Goal: Task Accomplishment & Management: Complete application form

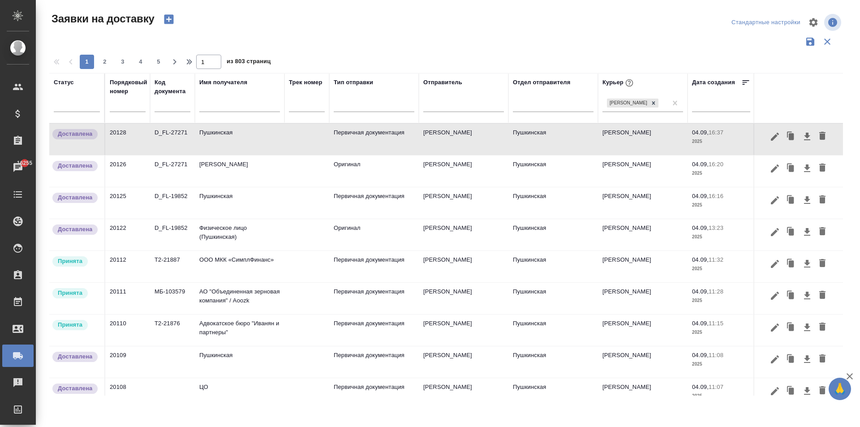
click at [222, 328] on td "Адвокатское бюро "Иванян и партнеры"" at bounding box center [240, 329] width 90 height 31
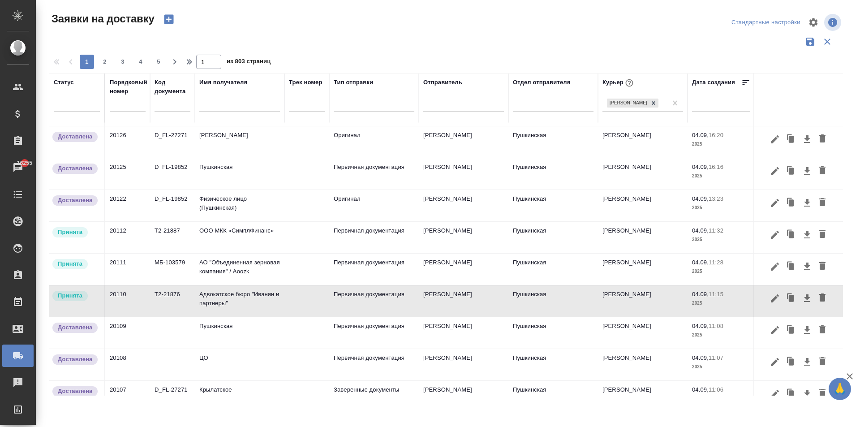
scroll to position [90, 0]
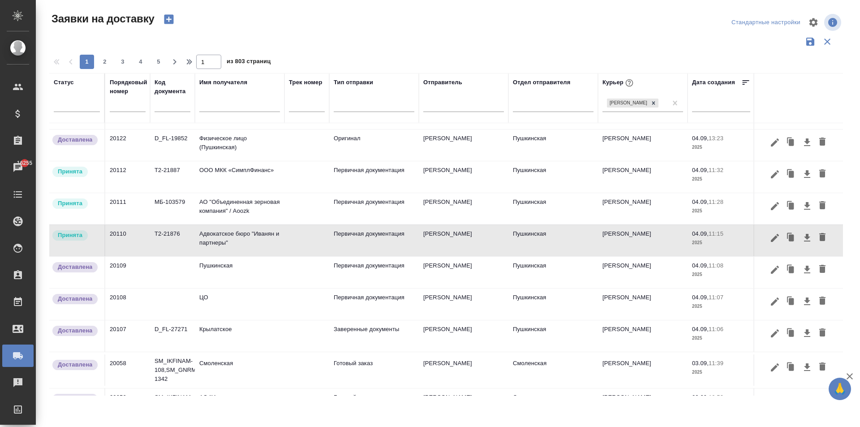
click at [224, 245] on td "Адвокатское бюро "Иванян и партнеры"" at bounding box center [240, 240] width 90 height 31
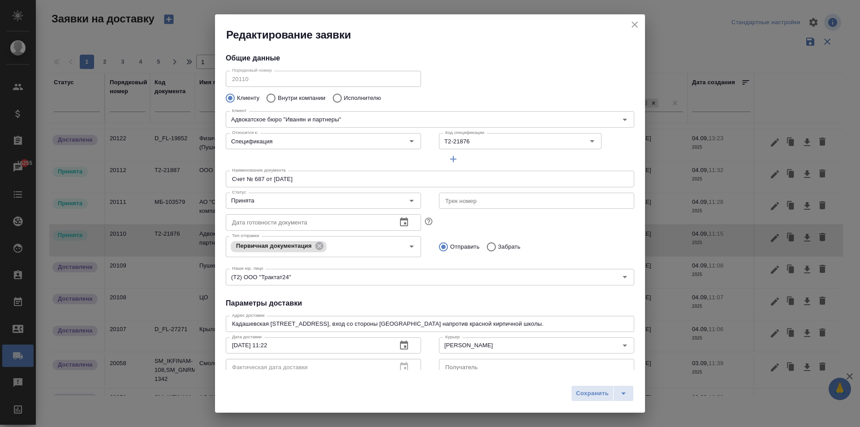
type input "[PERSON_NAME]"
type input "+ [PHONE_NUMBER] (доб. 329)"
type input "[PERSON_NAME]"
click at [632, 23] on icon "close" at bounding box center [634, 24] width 11 height 11
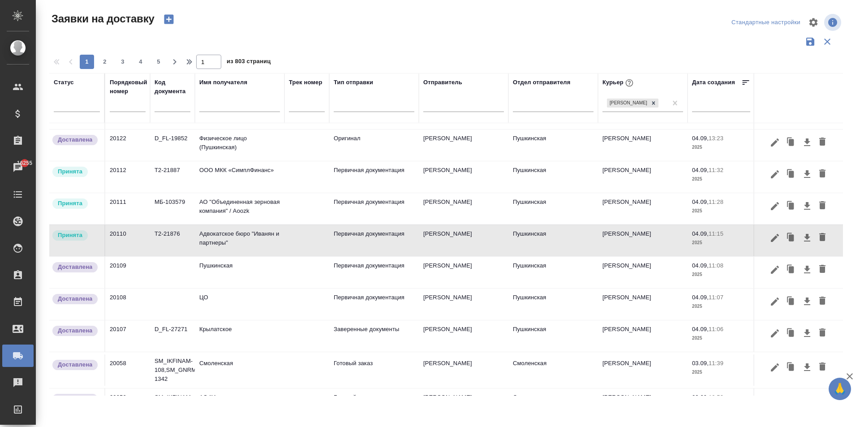
click at [240, 9] on div "Заявки на доставку Стандартные настройки 1 2 3 4 5 1 из 803 страниц Статус Поря…" at bounding box center [449, 200] width 811 height 400
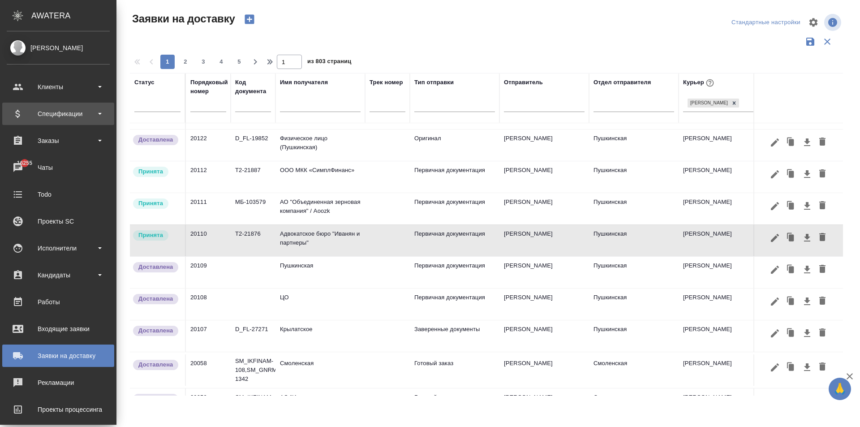
click at [63, 115] on div "Спецификации" at bounding box center [58, 113] width 103 height 13
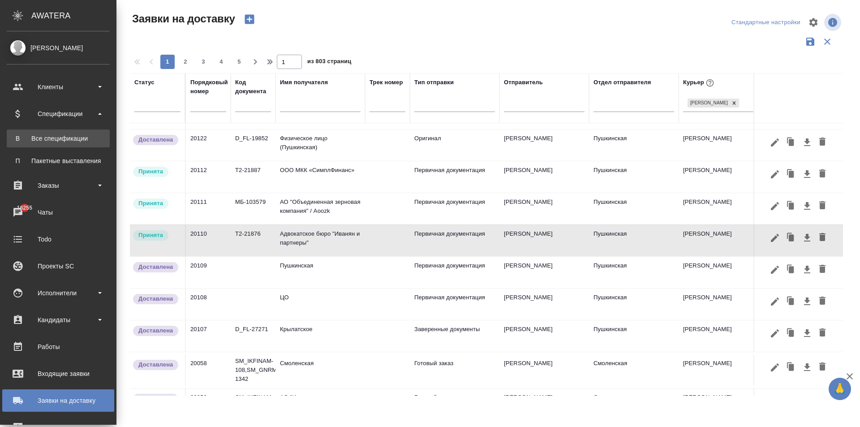
click at [61, 134] on div "Все спецификации" at bounding box center [58, 138] width 94 height 9
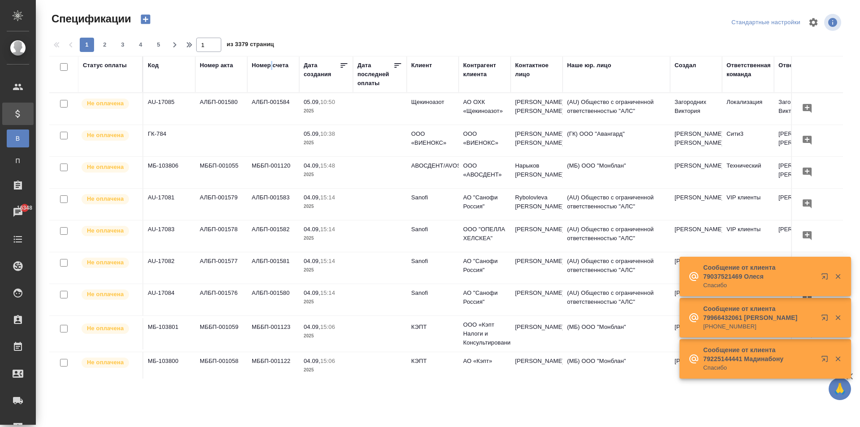
drag, startPoint x: 271, startPoint y: 63, endPoint x: 288, endPoint y: 68, distance: 17.6
click at [274, 63] on div "Номер счета" at bounding box center [270, 65] width 37 height 9
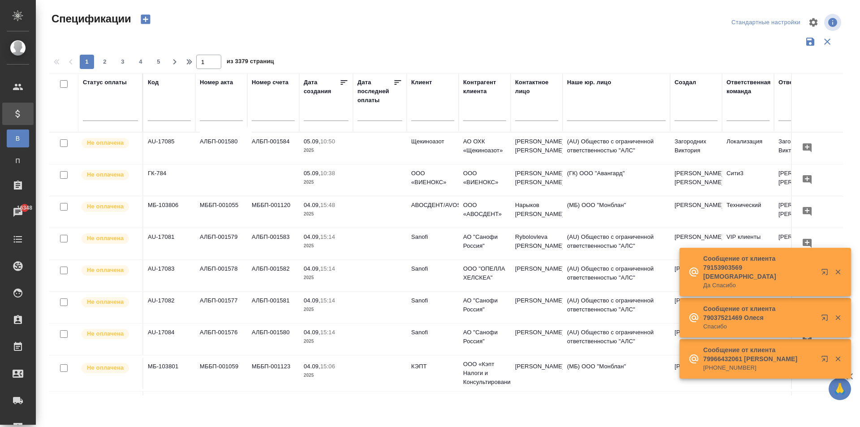
click at [282, 65] on div "1 2 3 4 5 1 из 3379 страниц" at bounding box center [449, 62] width 801 height 14
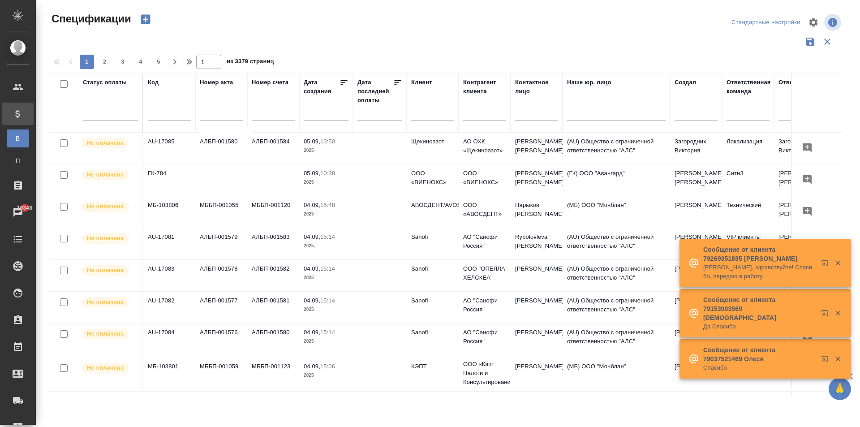
click at [273, 83] on div "Номер счета" at bounding box center [270, 82] width 37 height 9
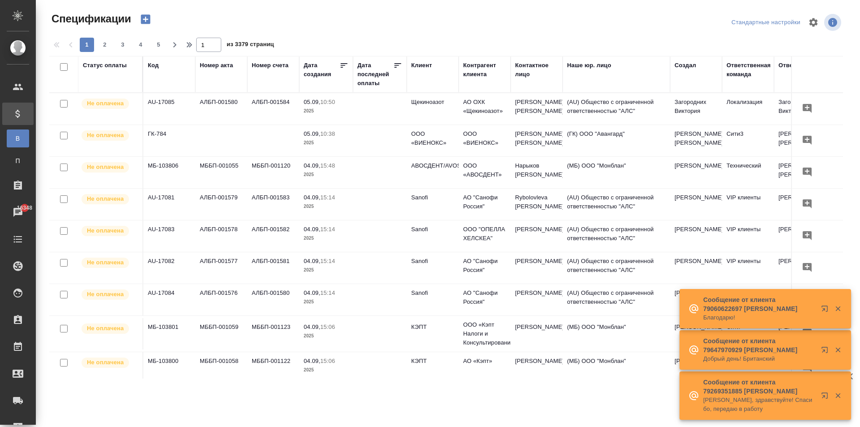
click at [279, 65] on div "Номер счета" at bounding box center [270, 65] width 37 height 9
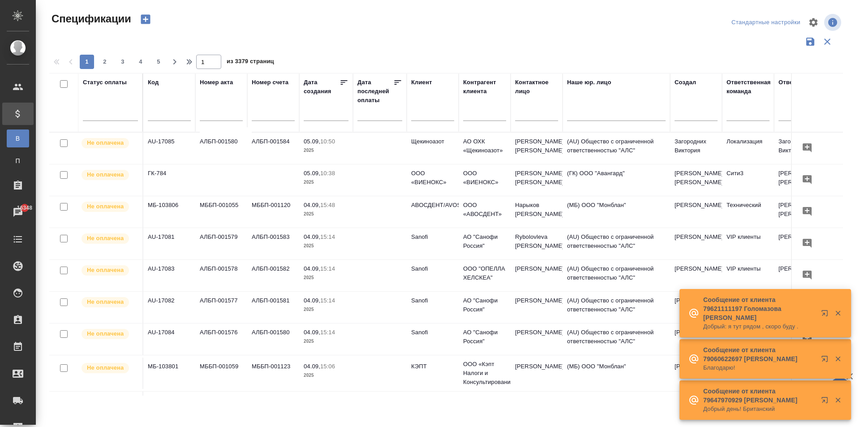
click at [273, 112] on input "text" at bounding box center [273, 114] width 43 height 11
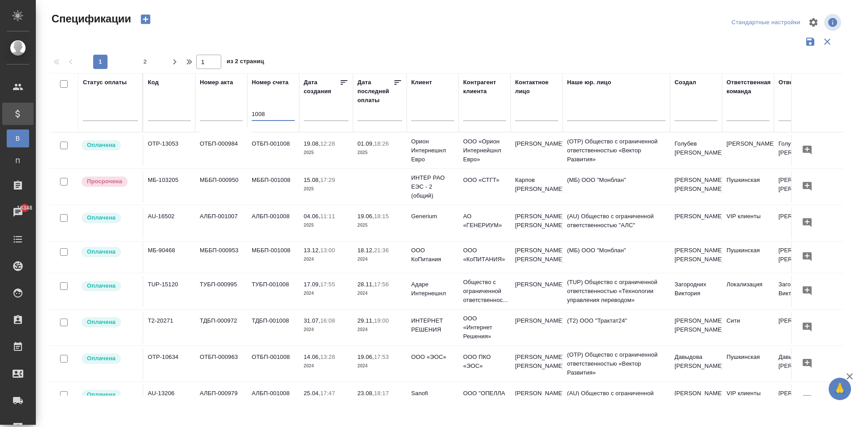
type input "1008"
click at [417, 118] on input "text" at bounding box center [432, 114] width 43 height 11
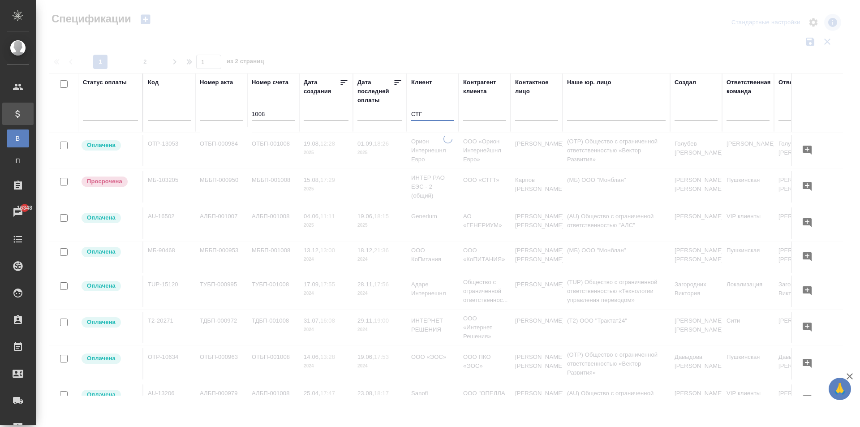
type input "СТГТ"
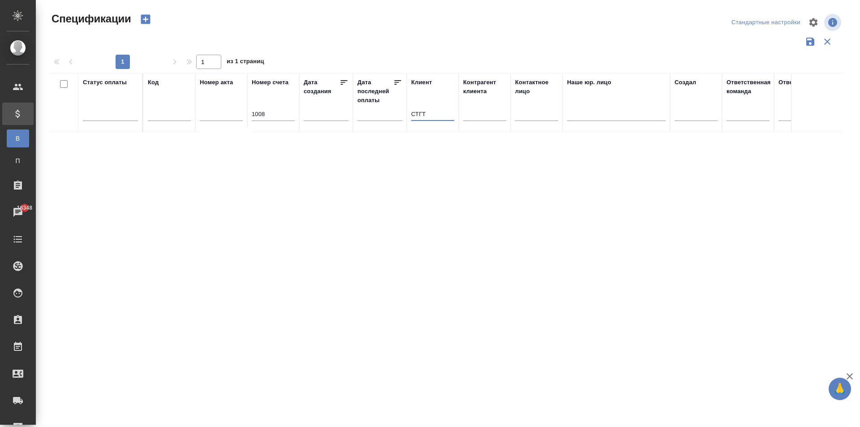
drag, startPoint x: 402, startPoint y: 117, endPoint x: 394, endPoint y: 117, distance: 8.1
click at [394, 117] on tr "Статус оплаты Код Номер акта Номер счета 1008 Дата создания Дата последней опла…" at bounding box center [630, 102] width 1163 height 59
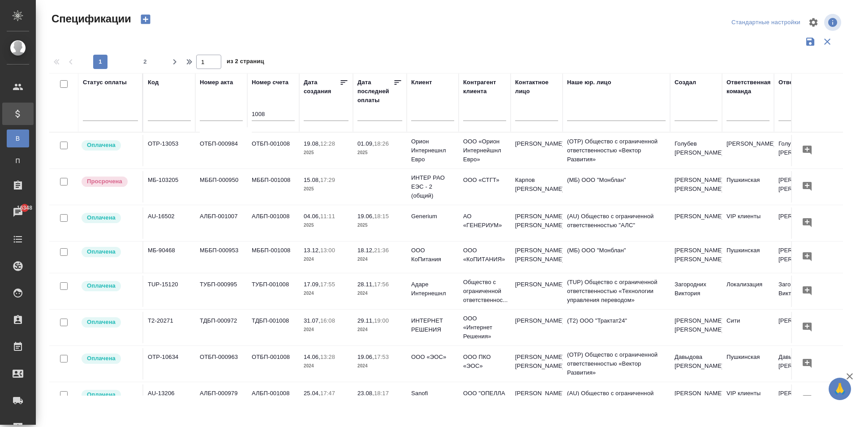
click at [360, 185] on td at bounding box center [380, 186] width 54 height 31
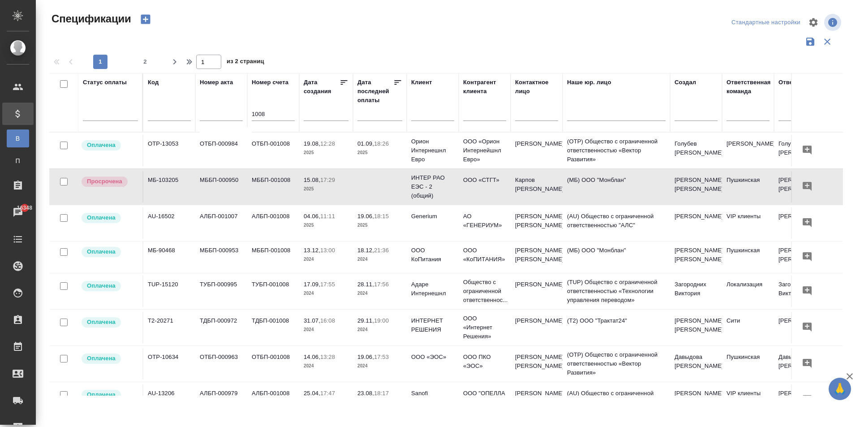
click at [418, 181] on p "ИНТЕР РАО ЕЭС - 2 (общий)" at bounding box center [432, 186] width 43 height 27
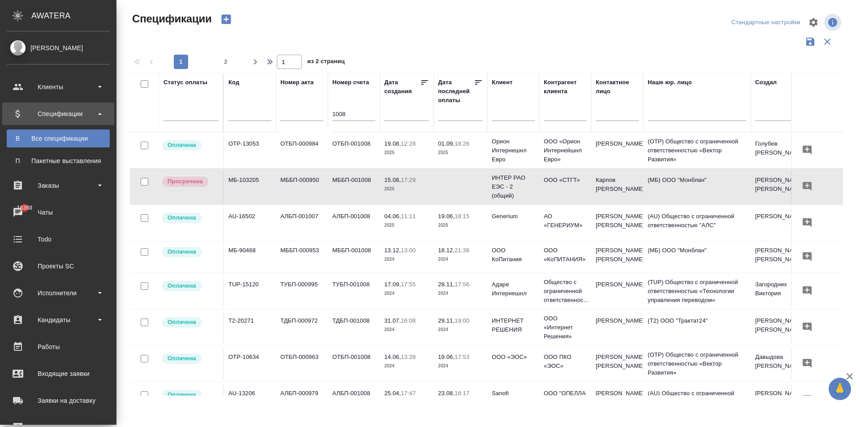
click at [21, 401] on icon at bounding box center [18, 400] width 10 height 7
click at [12, 400] on div "Заявки на доставку" at bounding box center [58, 400] width 103 height 13
click at [18, 398] on icon at bounding box center [18, 400] width 10 height 7
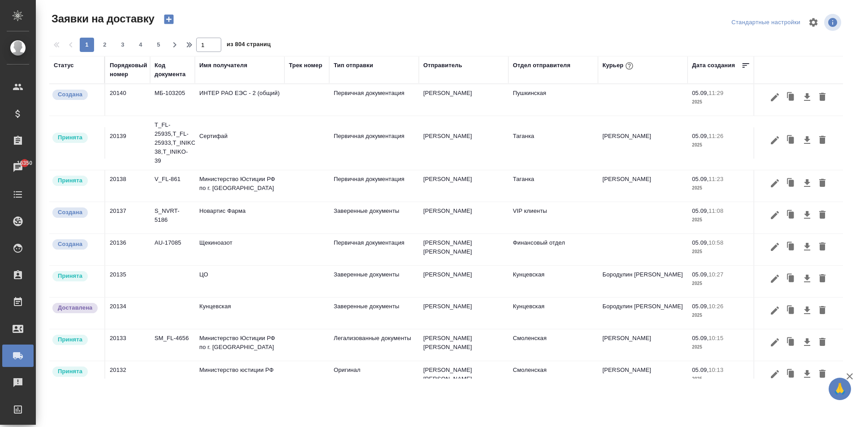
click at [234, 102] on td "ИНТЕР РАО ЕЭС - 2 (общий)" at bounding box center [240, 99] width 90 height 31
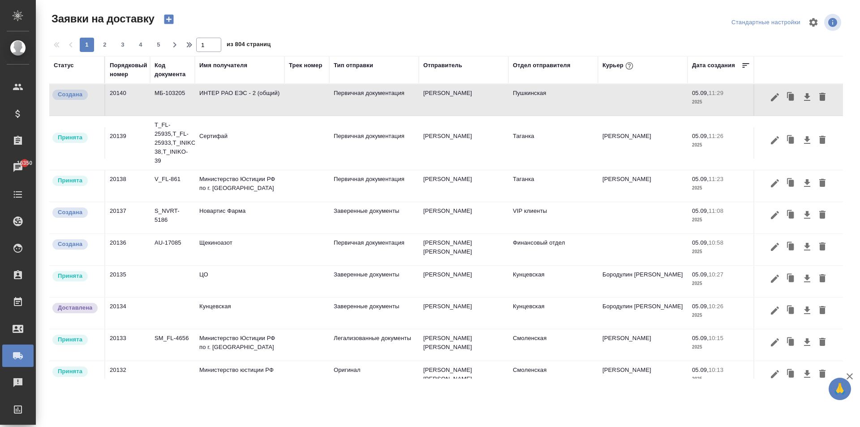
click at [239, 97] on td "ИНТЕР РАО ЕЭС - 2 (общий)" at bounding box center [240, 99] width 90 height 31
click at [327, 99] on td at bounding box center [306, 99] width 45 height 31
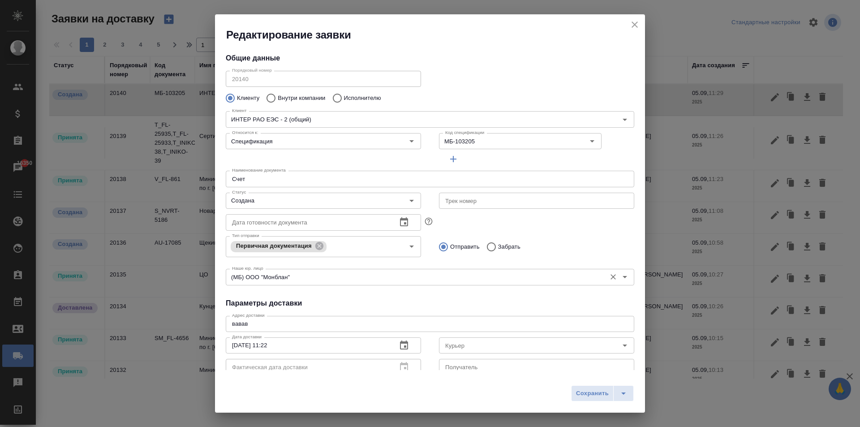
type input "Карпов [PERSON_NAME]"
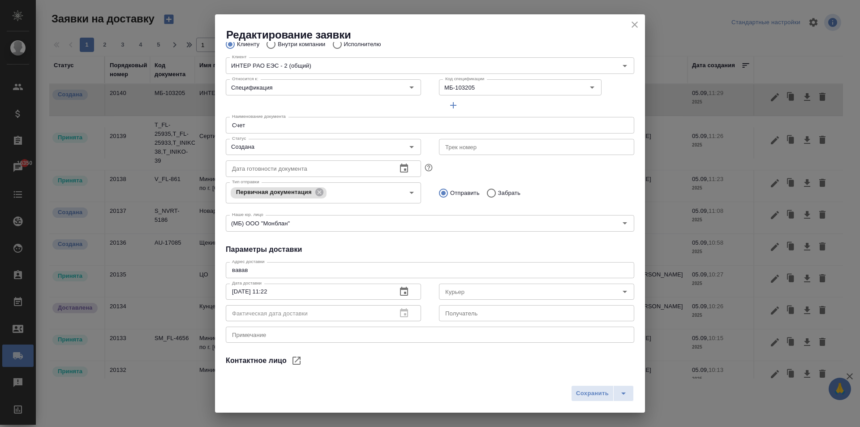
scroll to position [122, 0]
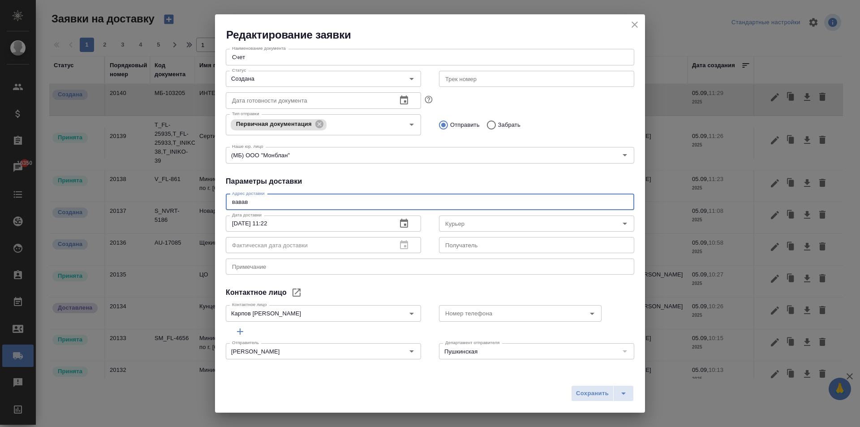
click at [261, 202] on textarea "вавав" at bounding box center [430, 201] width 396 height 7
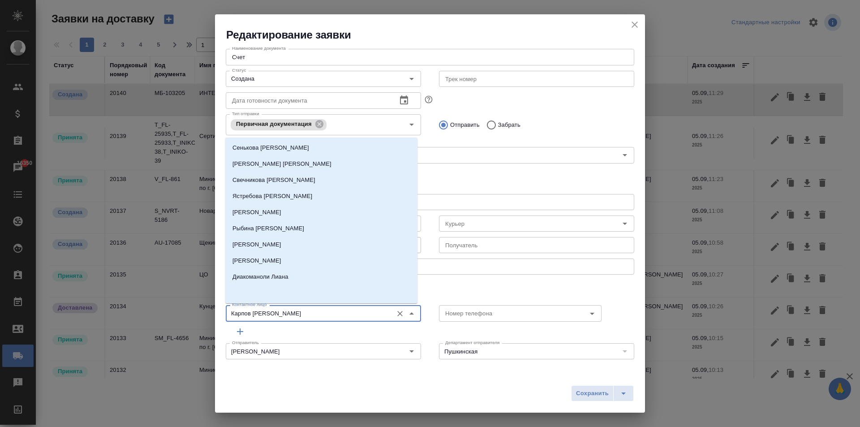
click at [265, 314] on input "Карпов [PERSON_NAME]" at bounding box center [308, 313] width 160 height 11
click at [483, 301] on div "Номер телефона Номер телефона" at bounding box center [520, 312] width 163 height 22
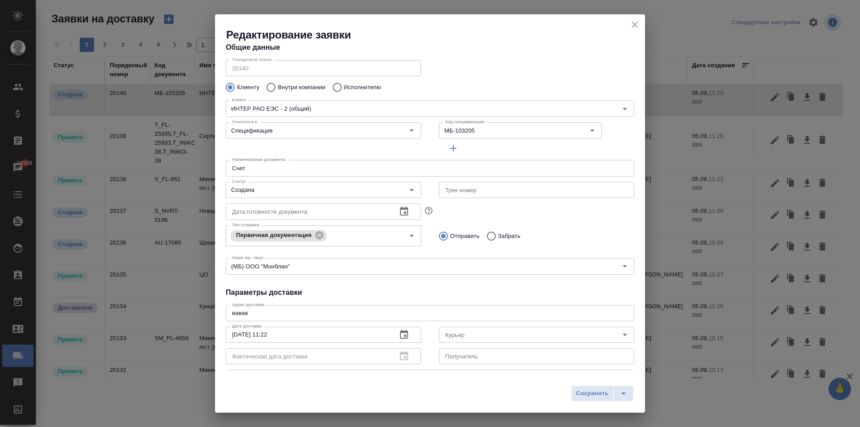
scroll to position [0, 0]
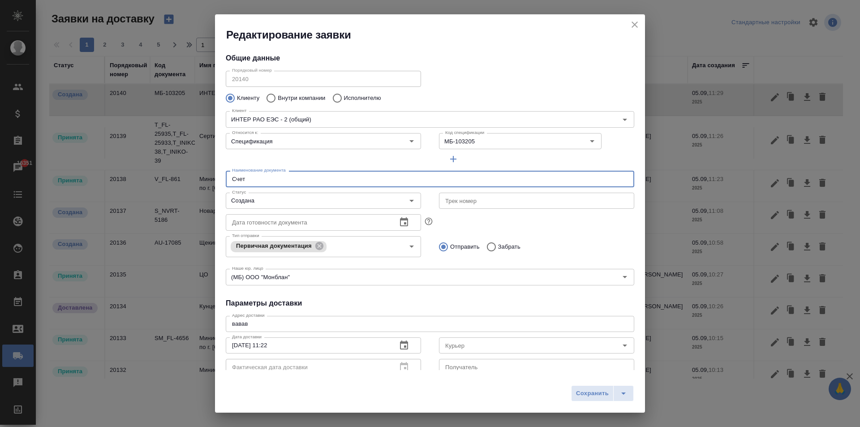
drag, startPoint x: 260, startPoint y: 181, endPoint x: 224, endPoint y: 176, distance: 36.7
click at [224, 176] on div "Наименование документа Счет Наименование документа" at bounding box center [430, 177] width 426 height 39
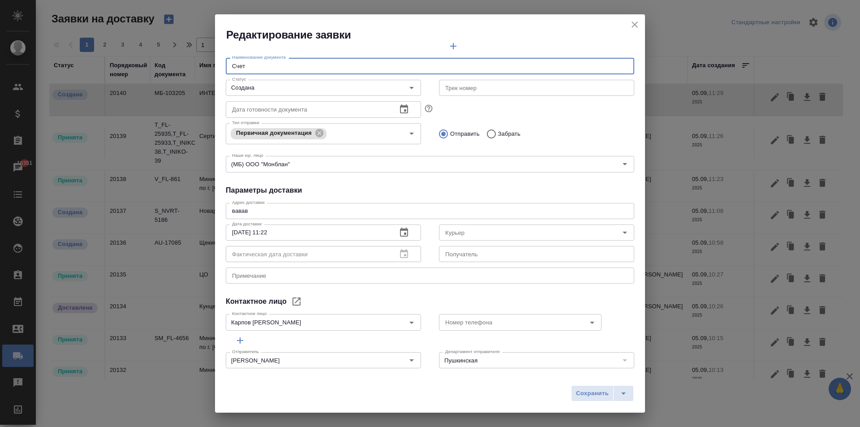
scroll to position [122, 0]
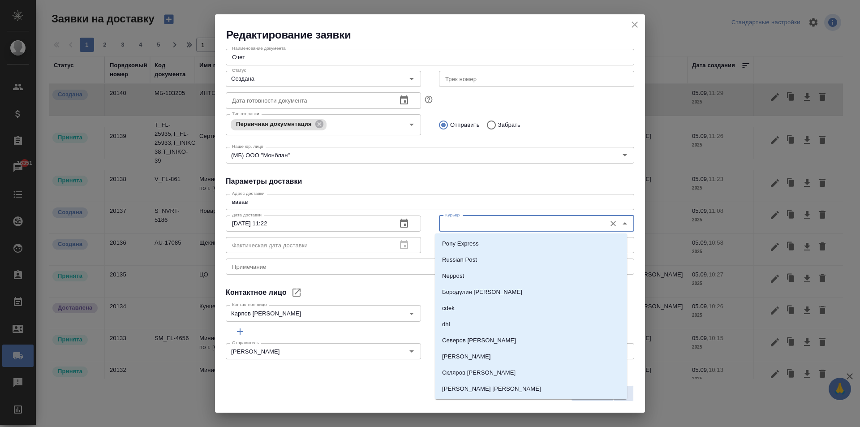
click at [454, 222] on input "Курьер" at bounding box center [522, 223] width 160 height 11
click at [478, 184] on h4 "Параметры доставки" at bounding box center [430, 181] width 409 height 11
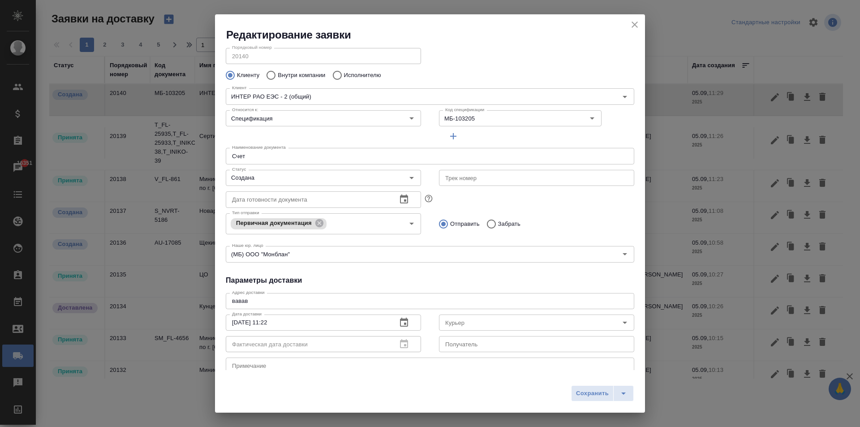
scroll to position [0, 0]
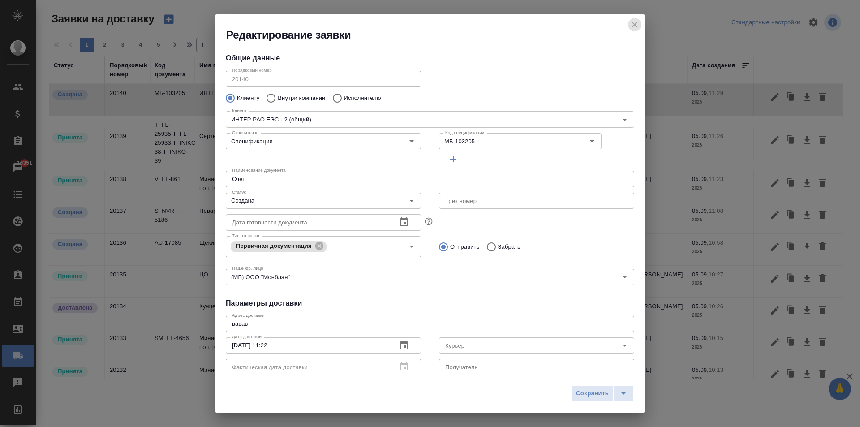
click at [635, 24] on icon "close" at bounding box center [634, 24] width 11 height 11
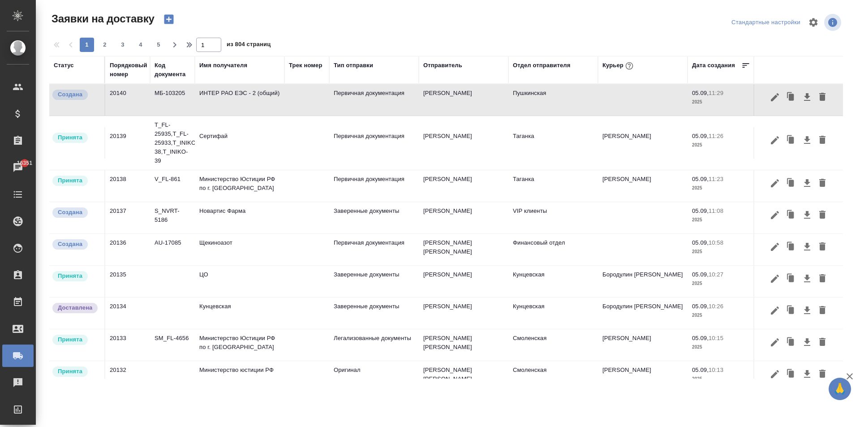
click at [539, 64] on div "Отдел отправителя" at bounding box center [541, 65] width 57 height 9
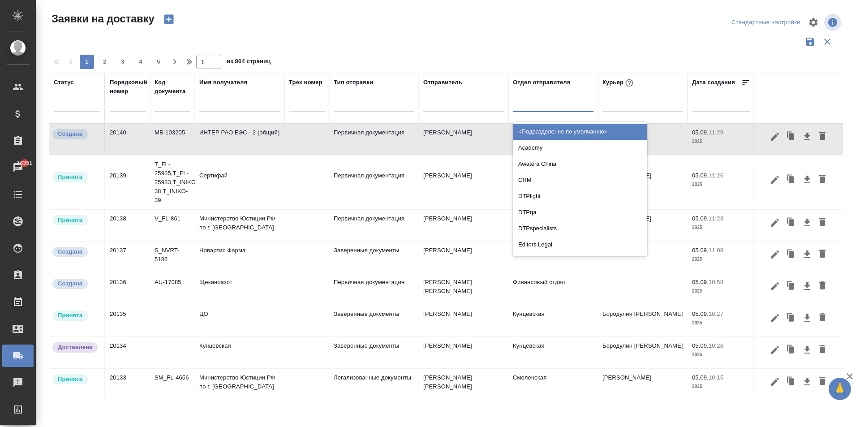
click at [529, 108] on div at bounding box center [553, 102] width 81 height 13
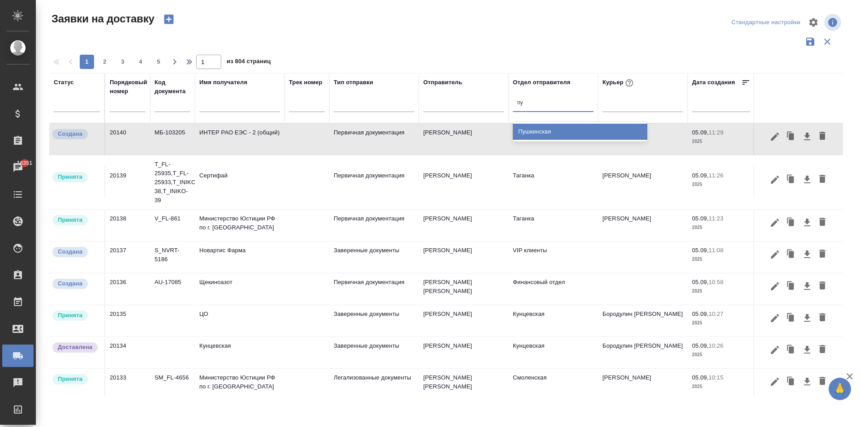
type input "пуш"
click at [551, 132] on div "Пушкинская" at bounding box center [580, 132] width 134 height 16
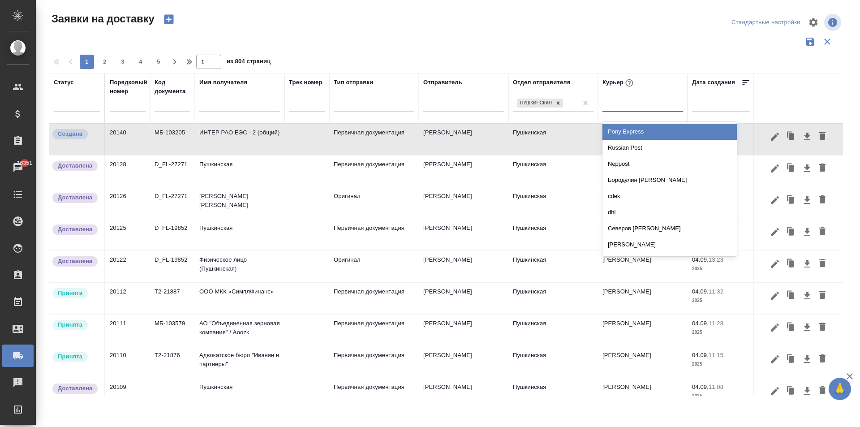
click at [632, 107] on div at bounding box center [643, 102] width 81 height 13
click at [629, 107] on div at bounding box center [643, 102] width 81 height 13
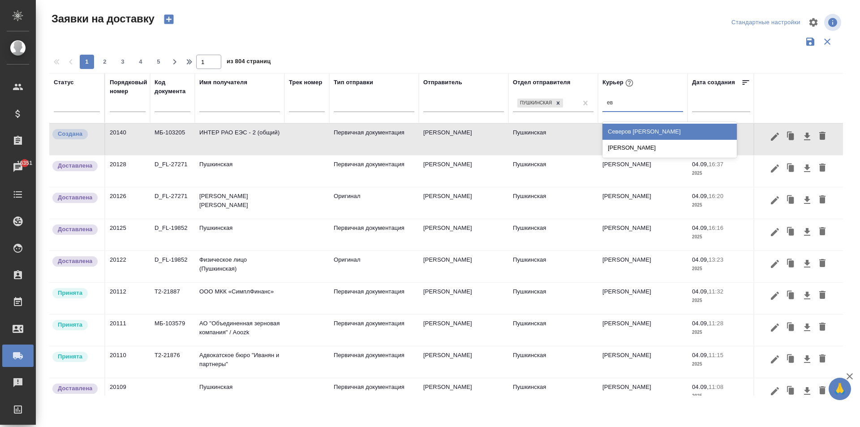
type input "евг"
click at [651, 132] on div "[PERSON_NAME]" at bounding box center [670, 132] width 134 height 16
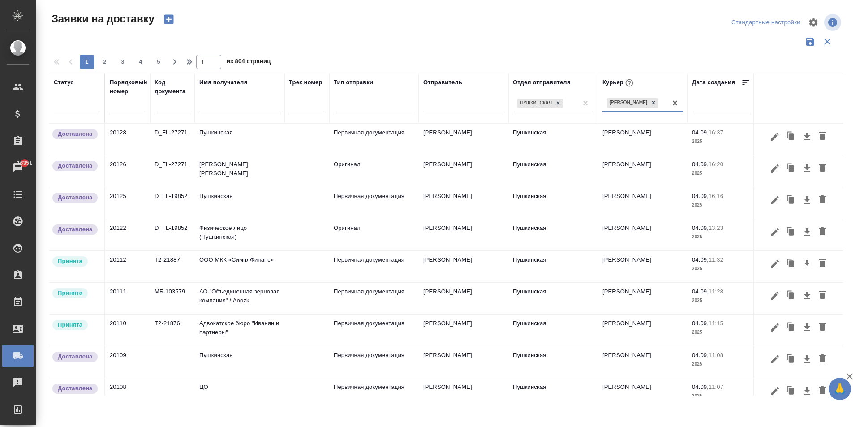
click at [215, 109] on input "text" at bounding box center [239, 105] width 81 height 11
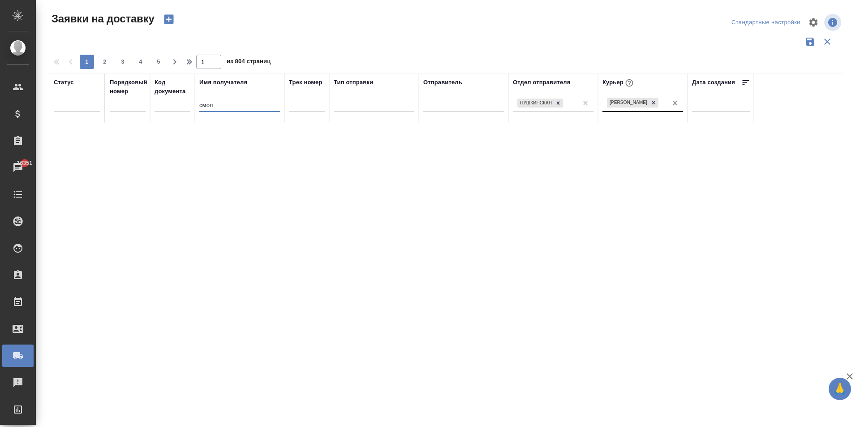
type input "смол"
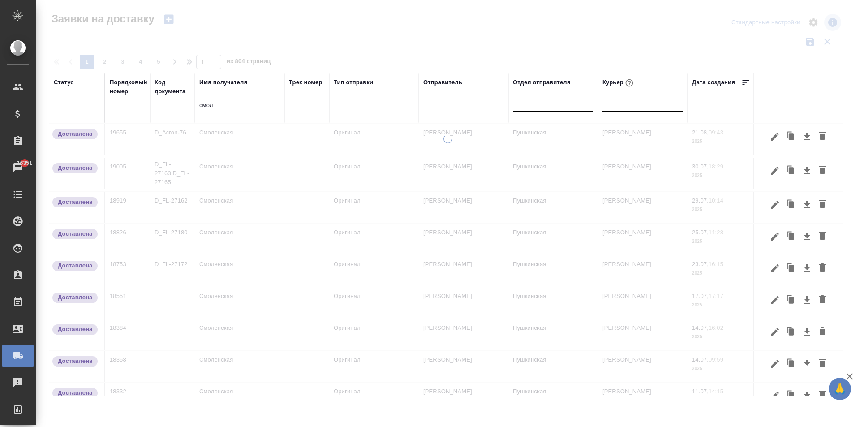
click at [583, 103] on div at bounding box center [553, 102] width 81 height 13
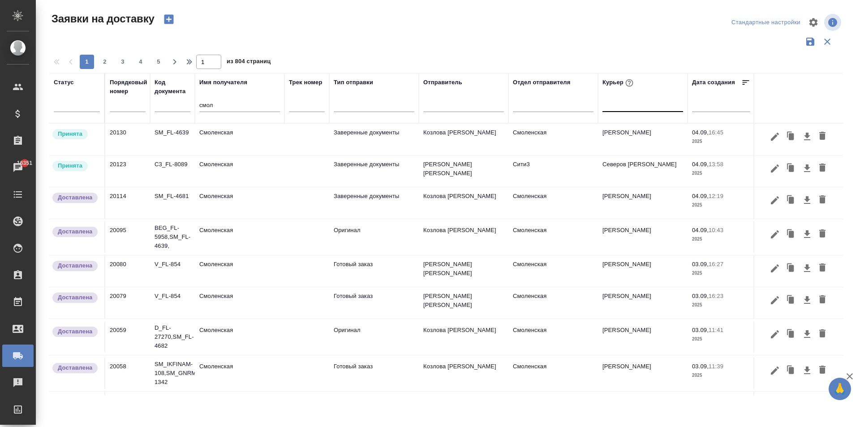
click at [216, 169] on td "Смоленская" at bounding box center [240, 170] width 90 height 31
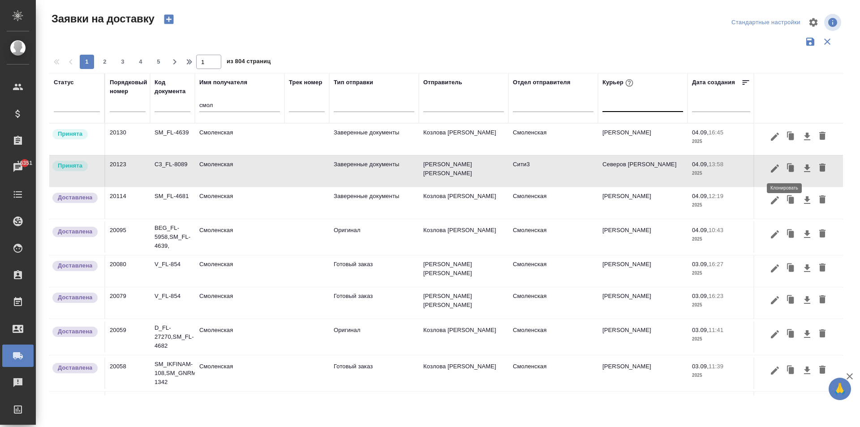
click at [789, 165] on icon "button" at bounding box center [791, 168] width 5 height 7
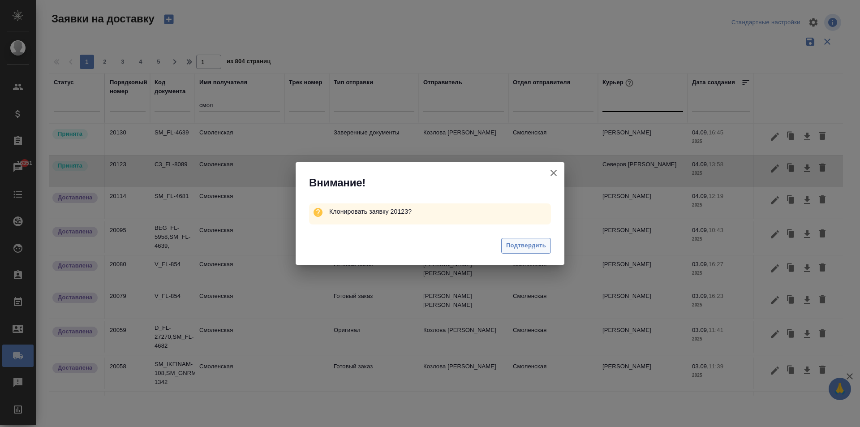
click at [536, 248] on span "Подтвердить" at bounding box center [526, 246] width 40 height 10
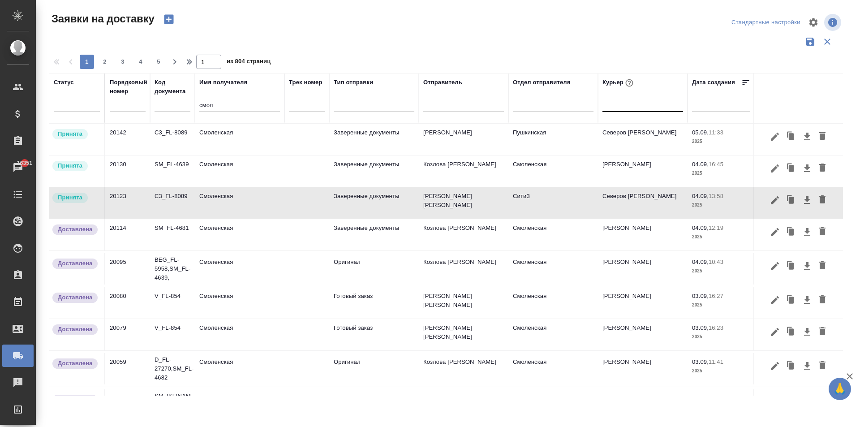
click at [228, 136] on td "Смоленская" at bounding box center [240, 139] width 90 height 31
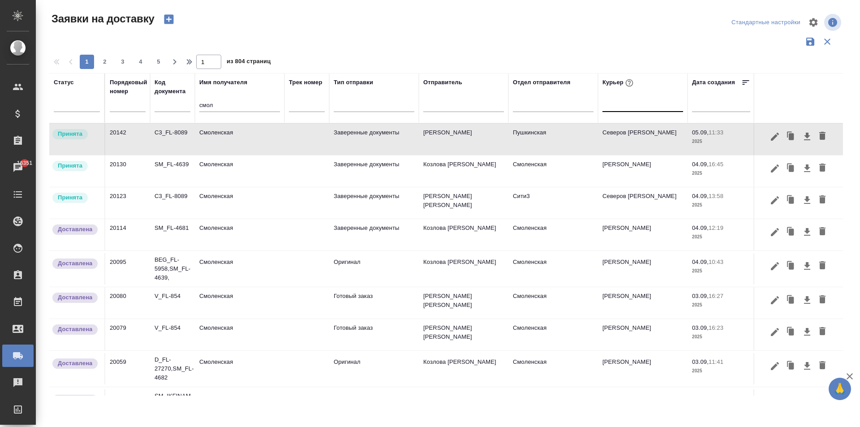
click at [228, 136] on td "Смоленская" at bounding box center [240, 139] width 90 height 31
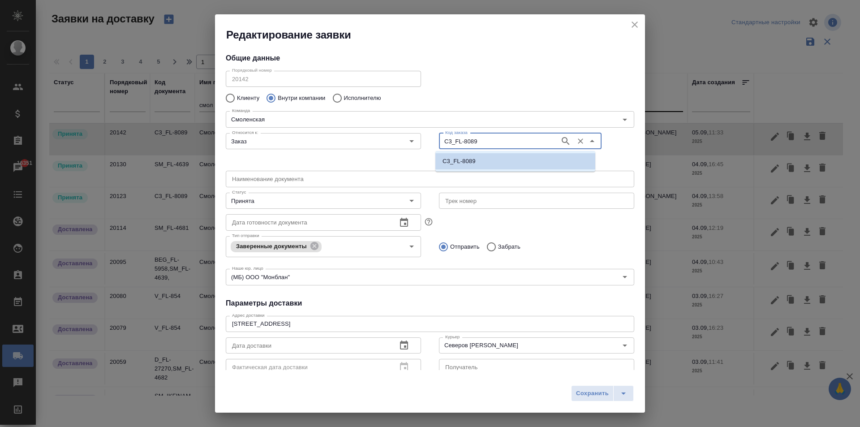
click at [478, 140] on input "C3_FL-8089" at bounding box center [499, 141] width 114 height 11
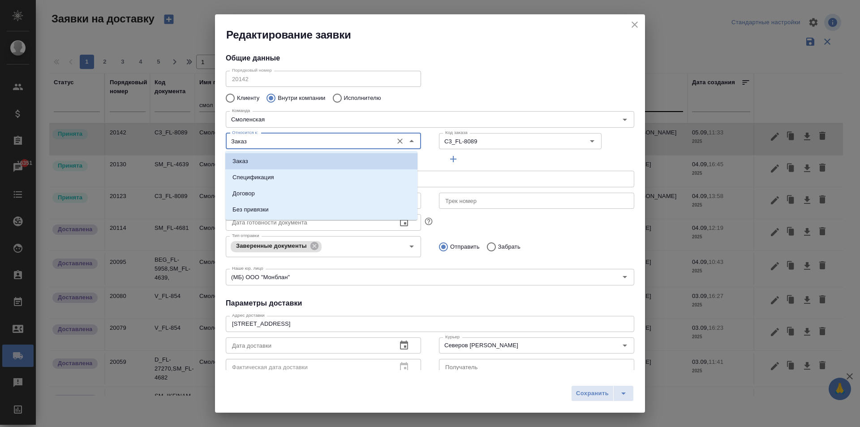
click at [273, 142] on input "Заказ" at bounding box center [308, 141] width 160 height 11
click at [280, 178] on li "Спецификация" at bounding box center [321, 177] width 192 height 16
type input "Спецификация"
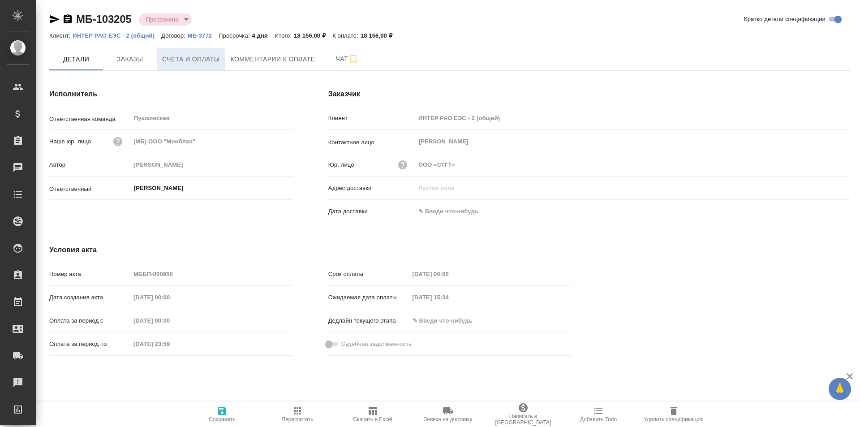
click at [200, 66] on button "Счета и оплаты" at bounding box center [191, 59] width 69 height 22
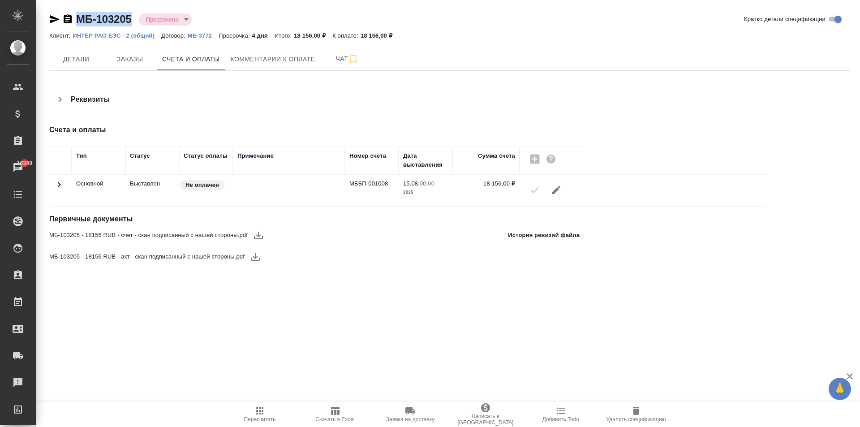
drag, startPoint x: 133, startPoint y: 17, endPoint x: 65, endPoint y: 20, distance: 67.2
click at [65, 20] on div "МБ-103205 Просрочена delayed" at bounding box center [124, 19] width 150 height 14
copy link "МБ-103205"
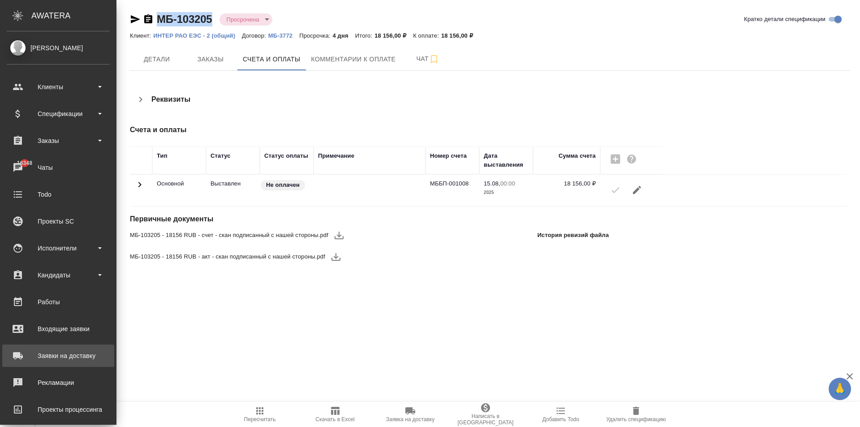
click at [47, 357] on div "Заявки на доставку" at bounding box center [58, 355] width 103 height 13
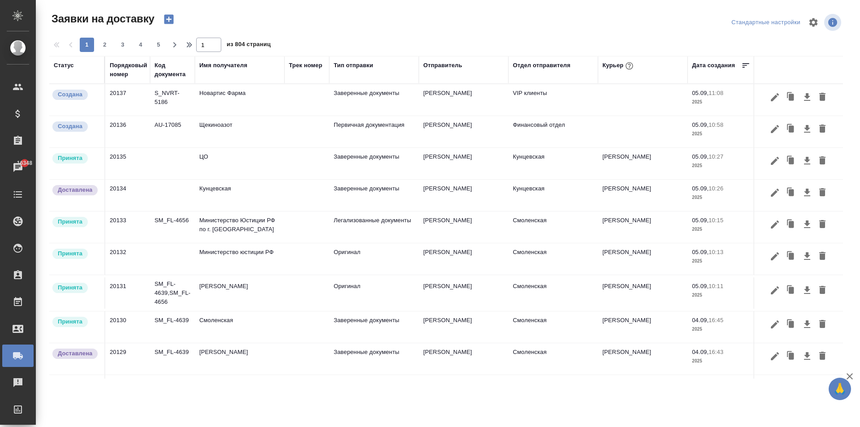
click at [215, 68] on div "Имя получателя" at bounding box center [223, 65] width 48 height 9
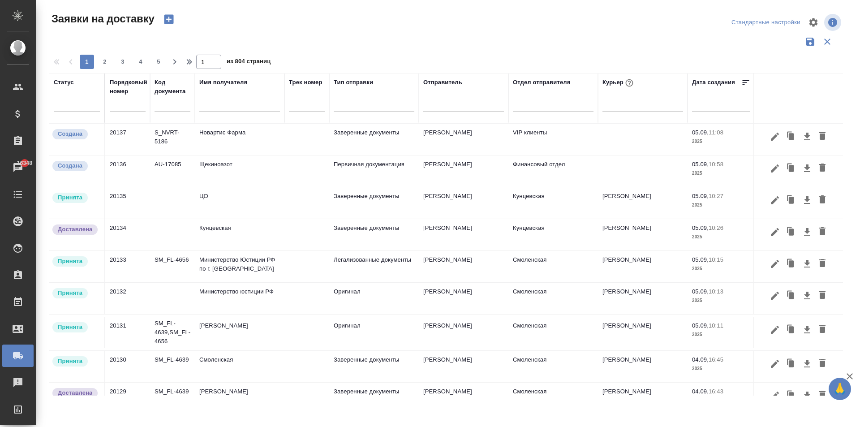
click at [215, 105] on input "text" at bounding box center [239, 105] width 81 height 11
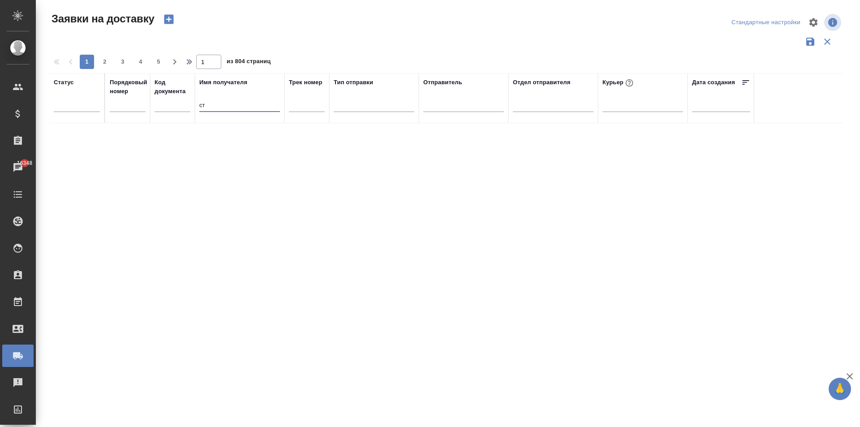
type input "с"
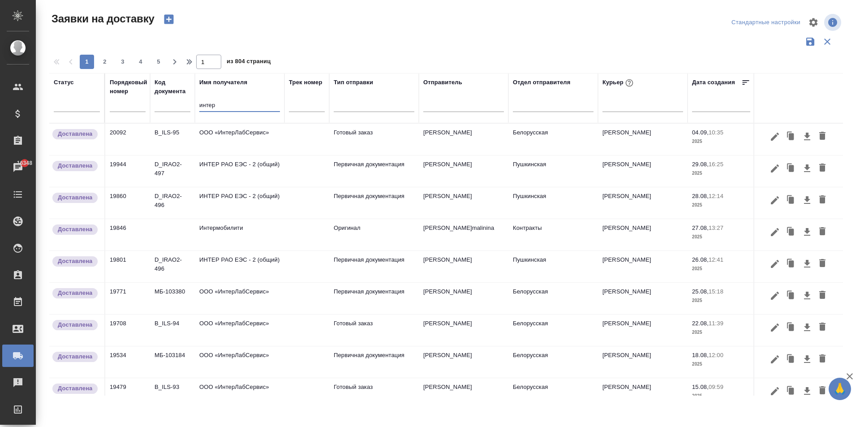
type input "интер"
click at [230, 168] on td "ИНТЕР РАО ЕЭС - 2 (общий)" at bounding box center [240, 170] width 90 height 31
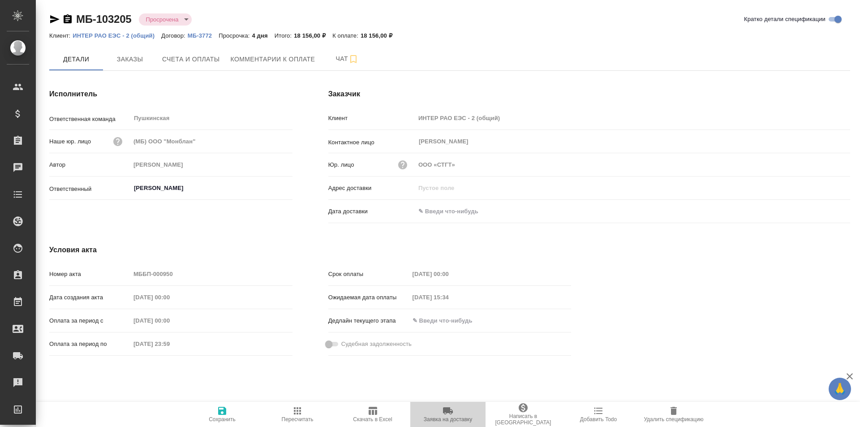
click at [448, 416] on icon "button" at bounding box center [448, 410] width 11 height 11
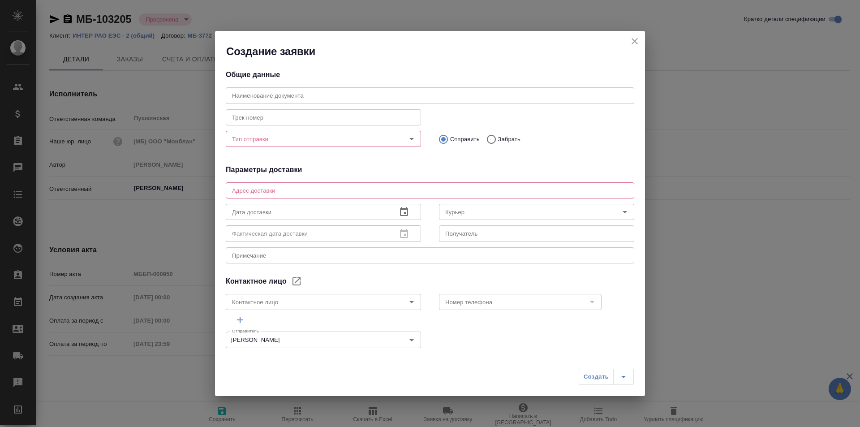
type input "Карпов Никита"
click at [308, 97] on input "text" at bounding box center [430, 95] width 409 height 16
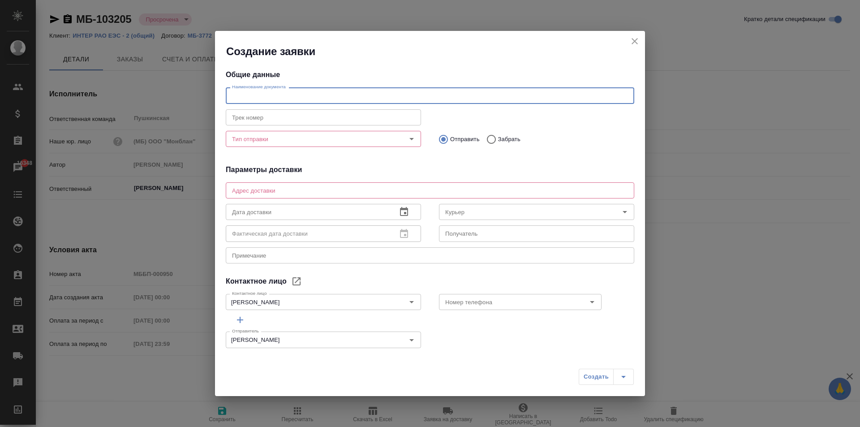
click at [302, 93] on input "text" at bounding box center [430, 95] width 409 height 16
type input "Счет"
click at [255, 142] on input "Тип отправки" at bounding box center [308, 138] width 160 height 11
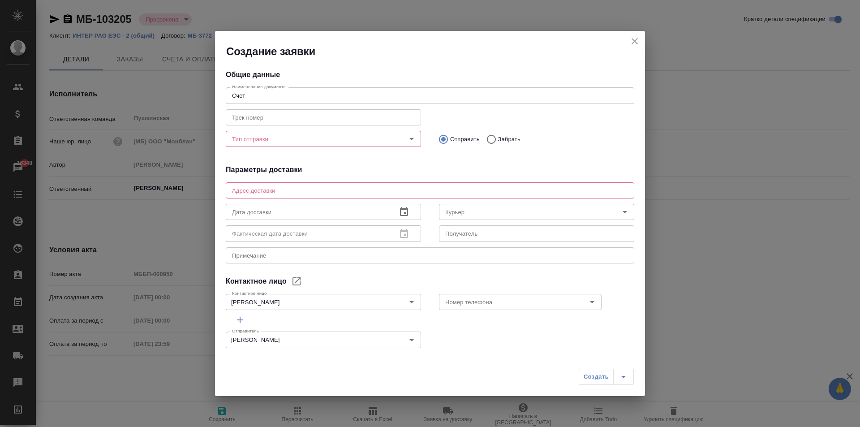
click at [537, 134] on div "Отправить Забрать" at bounding box center [536, 139] width 195 height 19
click at [282, 190] on textarea at bounding box center [430, 190] width 396 height 7
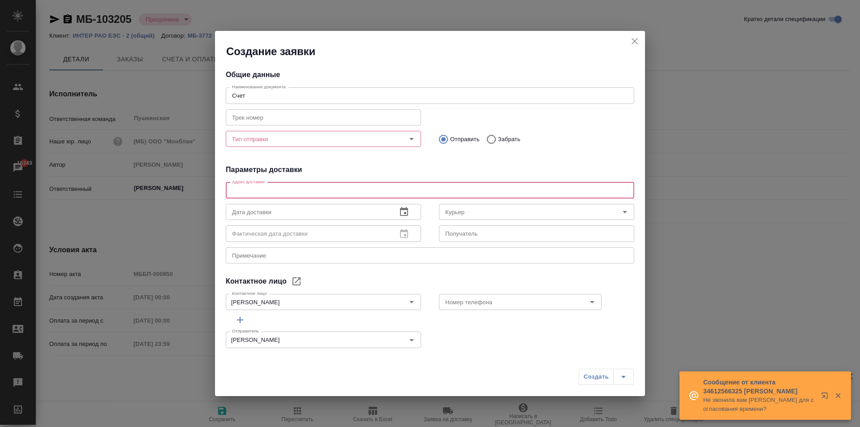
click at [267, 146] on div "Тип отправки Тип отправки" at bounding box center [323, 138] width 195 height 22
click at [267, 141] on input "Тип отправки" at bounding box center [308, 138] width 160 height 11
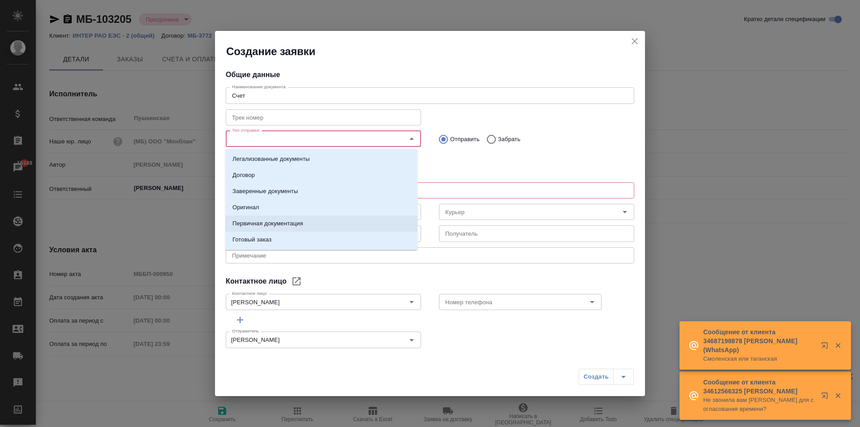
click at [277, 223] on p "Первичная документация" at bounding box center [267, 223] width 71 height 9
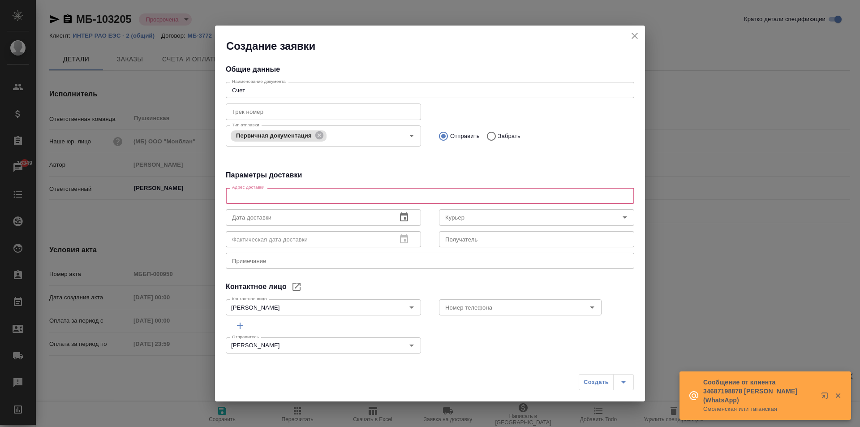
click at [268, 194] on textarea at bounding box center [430, 196] width 396 height 7
type textarea "вавав"
click at [399, 219] on icon "button" at bounding box center [404, 217] width 11 height 11
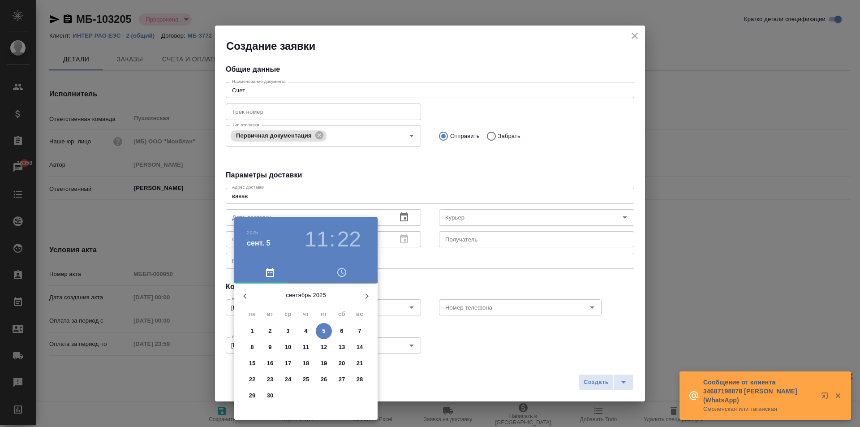
click at [352, 168] on div at bounding box center [430, 213] width 860 height 427
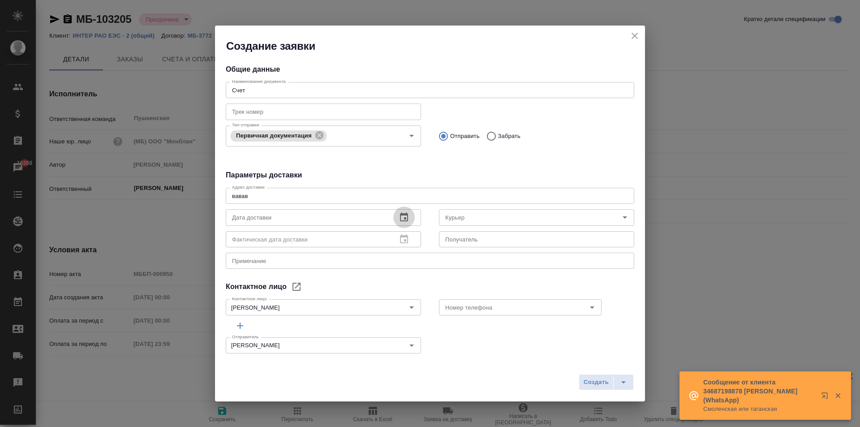
click at [399, 216] on icon "button" at bounding box center [404, 217] width 11 height 11
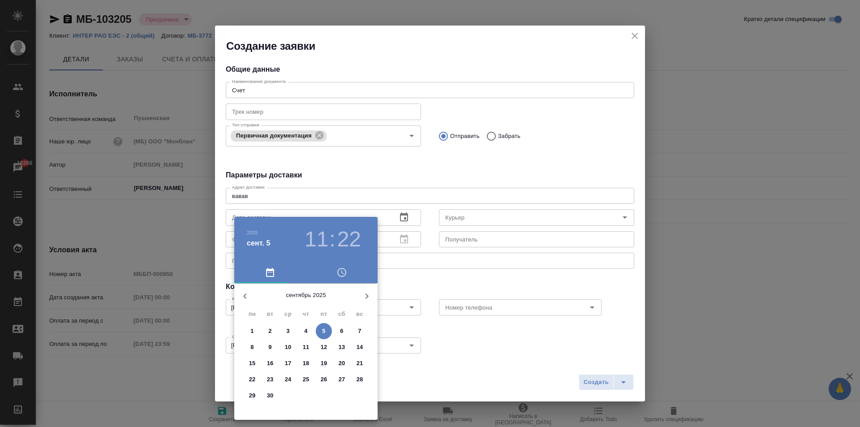
click at [323, 330] on p "5" at bounding box center [323, 331] width 3 height 9
type input "05.09.2025 11:22"
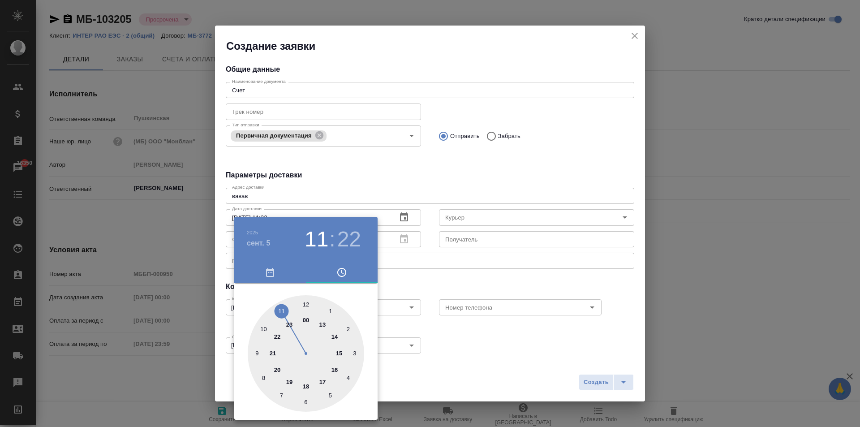
click at [412, 271] on div at bounding box center [430, 213] width 860 height 427
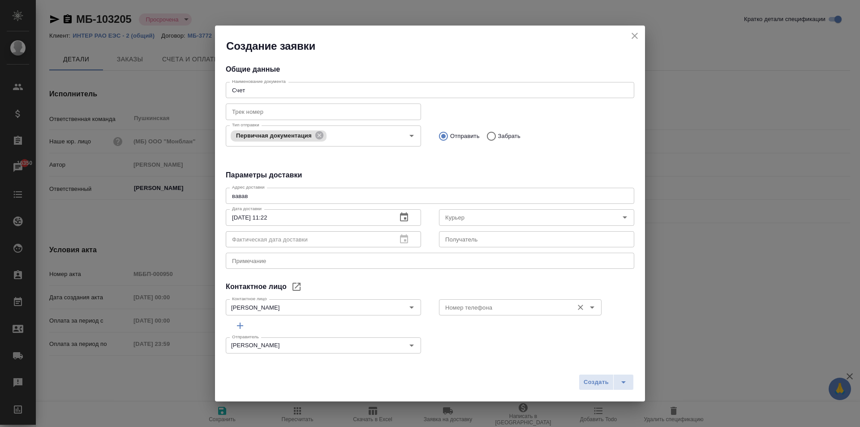
click at [526, 306] on input "Номер телефона" at bounding box center [505, 307] width 127 height 11
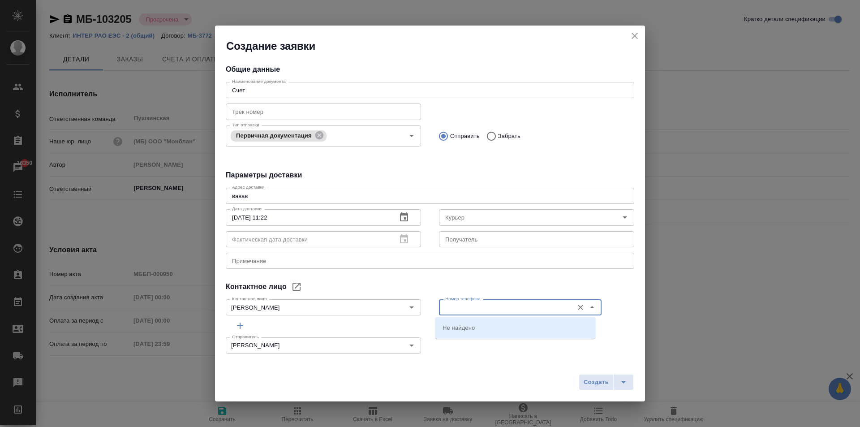
click at [453, 374] on div "Создать" at bounding box center [430, 386] width 430 height 32
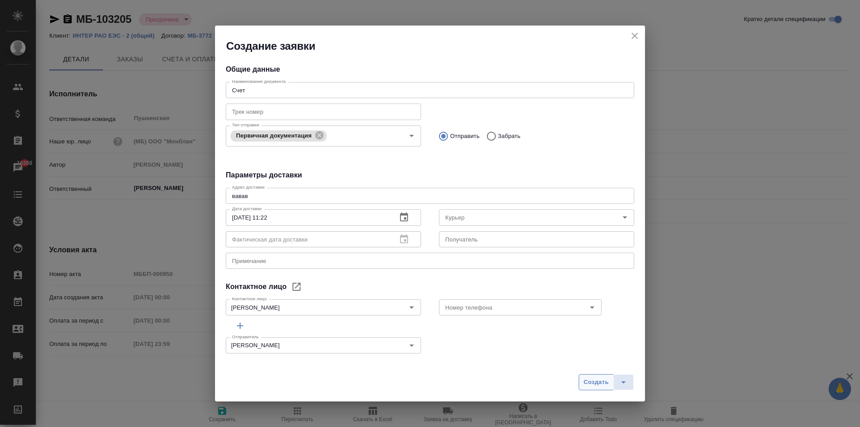
click at [594, 380] on span "Создать" at bounding box center [596, 382] width 25 height 10
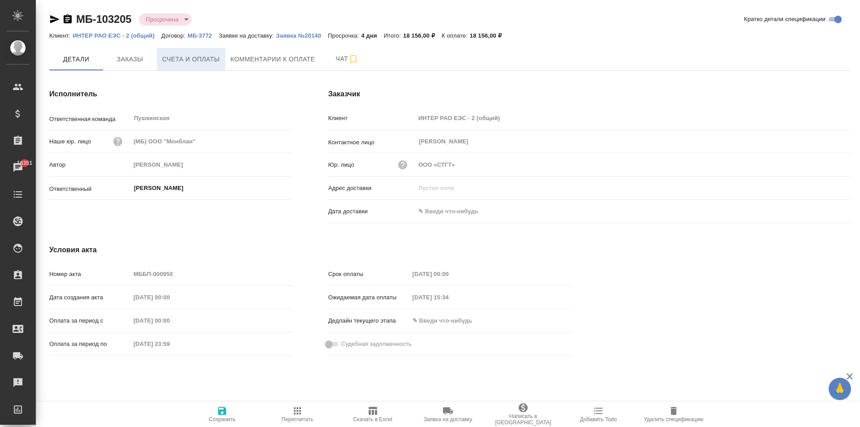
click at [195, 62] on span "Счета и оплаты" at bounding box center [191, 59] width 58 height 11
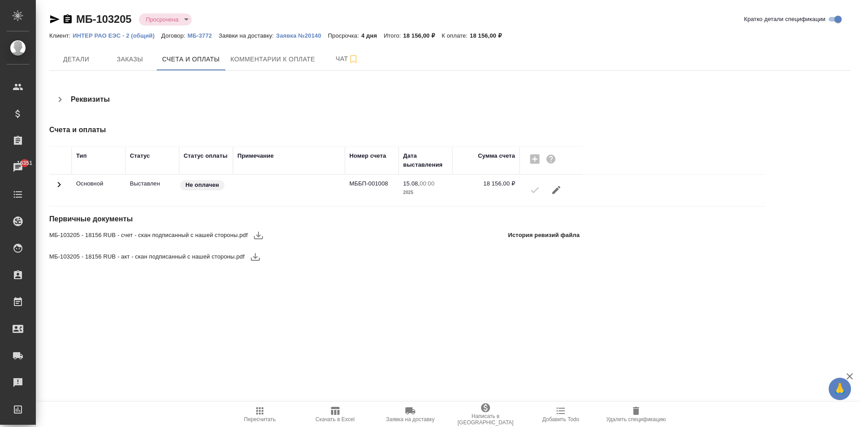
click at [258, 232] on icon "button" at bounding box center [258, 236] width 9 height 8
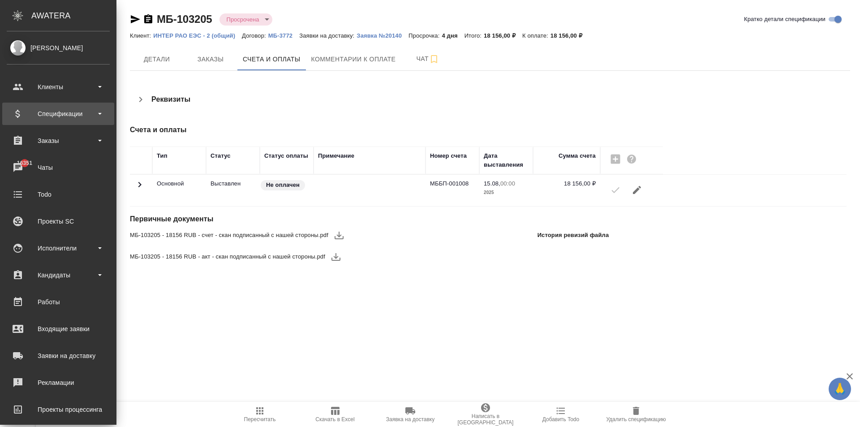
click at [39, 115] on div "Спецификации" at bounding box center [58, 113] width 103 height 13
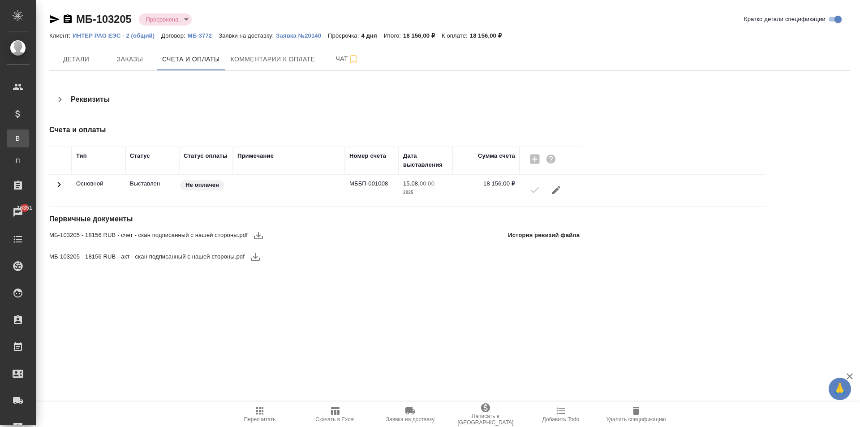
click at [13, 134] on div "Все спецификации" at bounding box center [6, 138] width 13 height 9
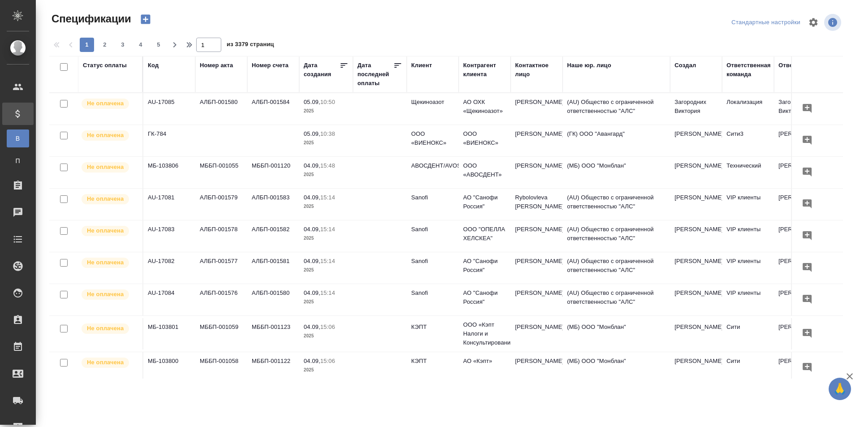
click at [274, 67] on div "Номер счета" at bounding box center [270, 65] width 37 height 9
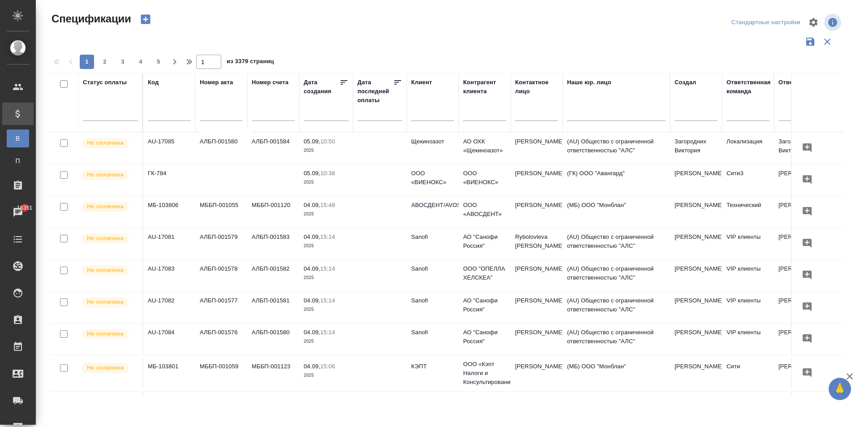
click at [268, 112] on input "text" at bounding box center [273, 114] width 43 height 11
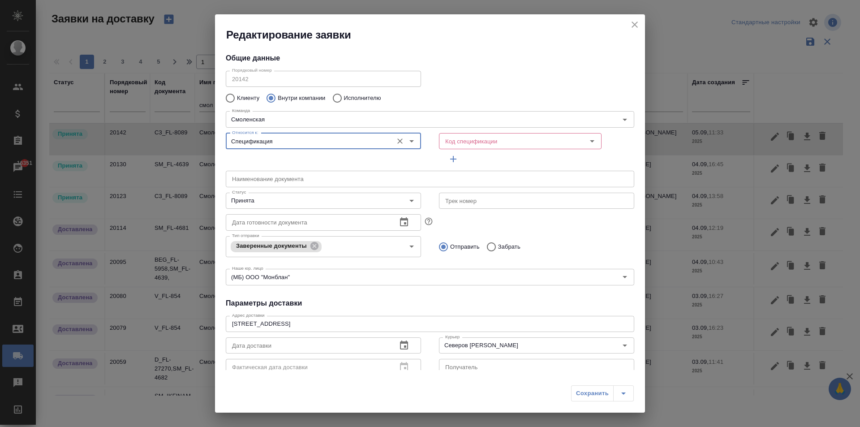
click at [290, 134] on div "Спецификация Относится к:" at bounding box center [323, 141] width 195 height 16
click at [283, 142] on input "Спецификация" at bounding box center [308, 141] width 160 height 11
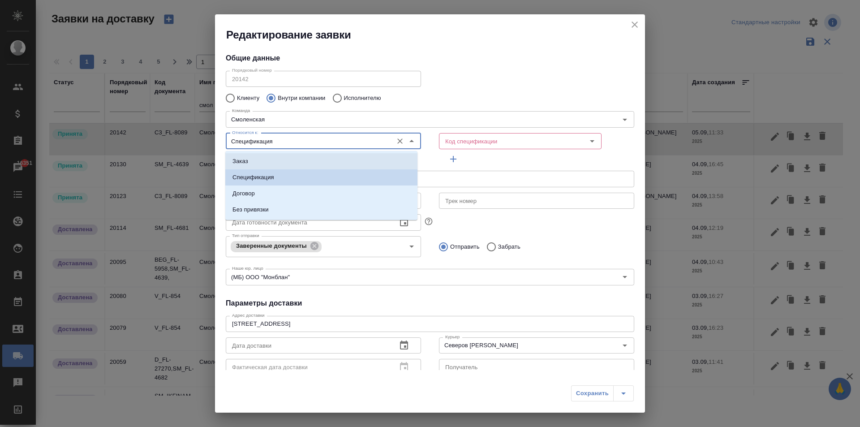
click at [263, 160] on li "Заказ" at bounding box center [321, 161] width 192 height 16
type input "Заказ"
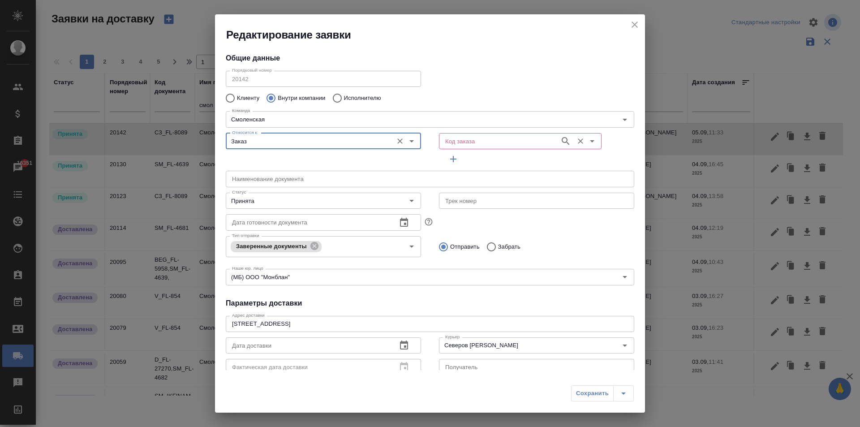
click at [476, 138] on input "Код заказа" at bounding box center [499, 141] width 114 height 11
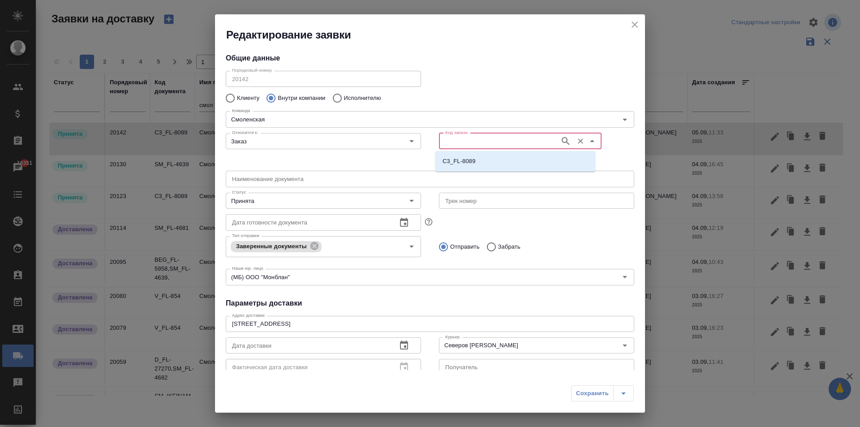
click at [461, 142] on input "Код заказа" at bounding box center [499, 141] width 114 height 11
paste input "D_IRAO2-49715:59 1 Elena DavydovaАдминистратор"
drag, startPoint x: 466, startPoint y: 140, endPoint x: 614, endPoint y: 145, distance: 148.3
click at [614, 145] on div "Код заказа D_IRAO2-49715:59 1 Elena DavydovaАдминистратор Код заказа" at bounding box center [536, 148] width 195 height 38
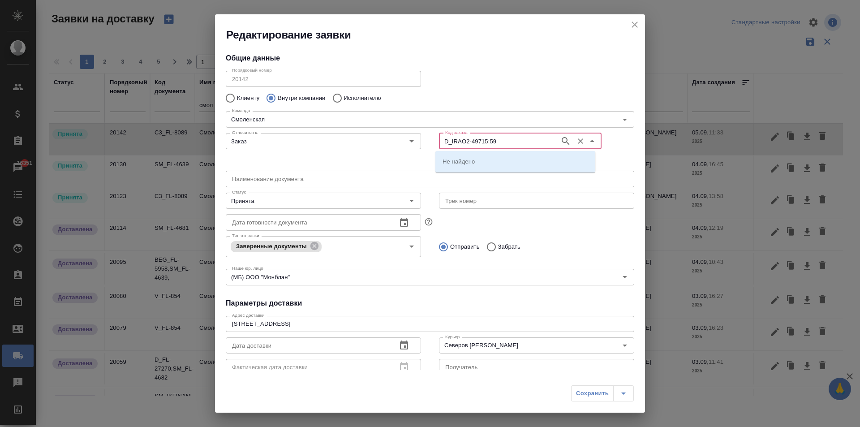
scroll to position [0, 0]
type input "D_IRAO2-49715"
click at [494, 144] on input "Код заказа" at bounding box center [499, 141] width 114 height 11
paste input "D_IRAO2-49715:59 1 Elena DavydovaАдминистратор"
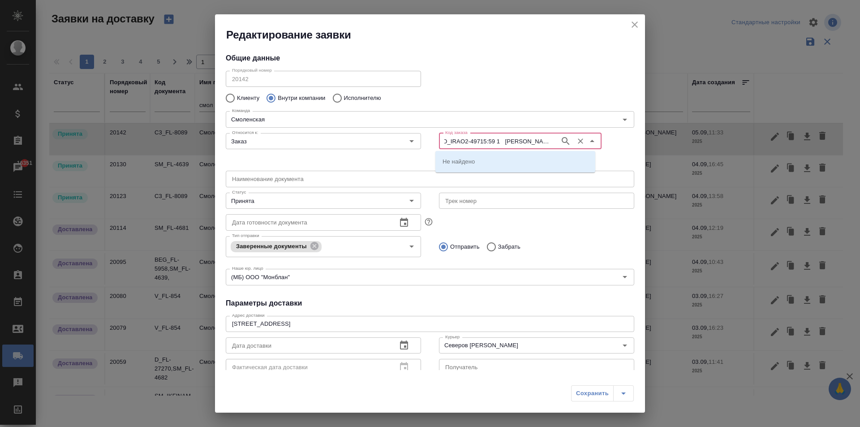
drag, startPoint x: 461, startPoint y: 140, endPoint x: 719, endPoint y: 137, distance: 257.6
click at [719, 137] on div "Редактирование заявки Общие данные Порядковый номер 20142 Порядковый номер Клие…" at bounding box center [430, 213] width 860 height 427
click at [442, 143] on input "D_IRAO2-497" at bounding box center [499, 141] width 114 height 11
type input "D_IRAO2-497"
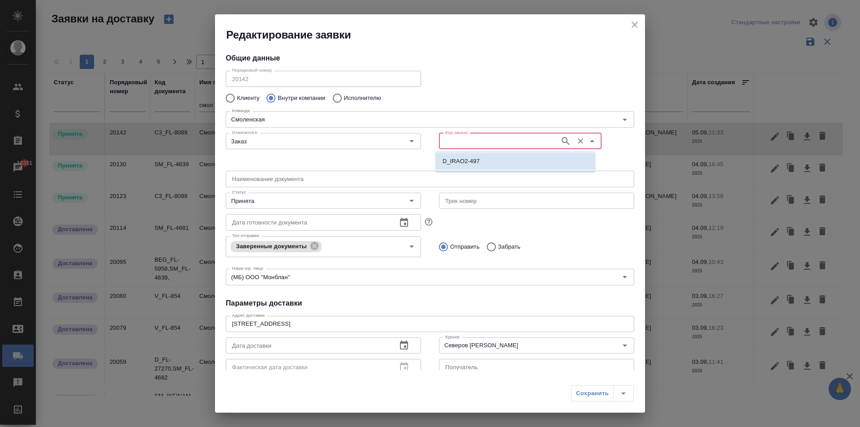
click at [475, 159] on p "D_IRAO2-497" at bounding box center [461, 161] width 37 height 9
type input "D_IRAO2-497"
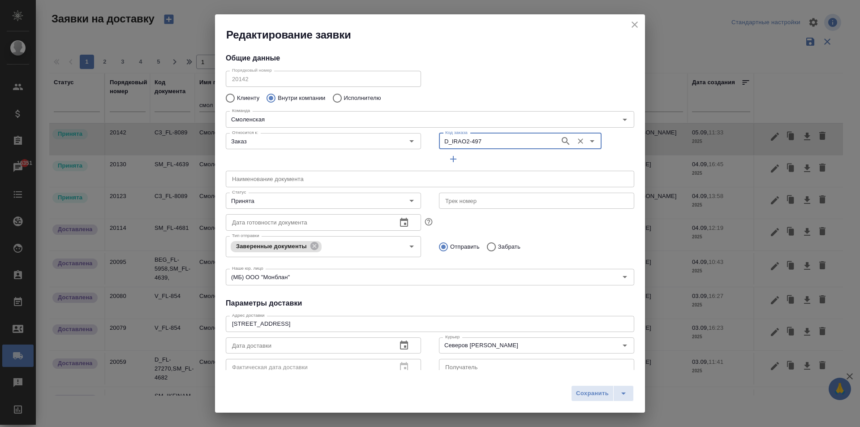
drag, startPoint x: 594, startPoint y: 394, endPoint x: 599, endPoint y: 386, distance: 9.4
click at [595, 394] on span "Сохранить" at bounding box center [592, 393] width 33 height 10
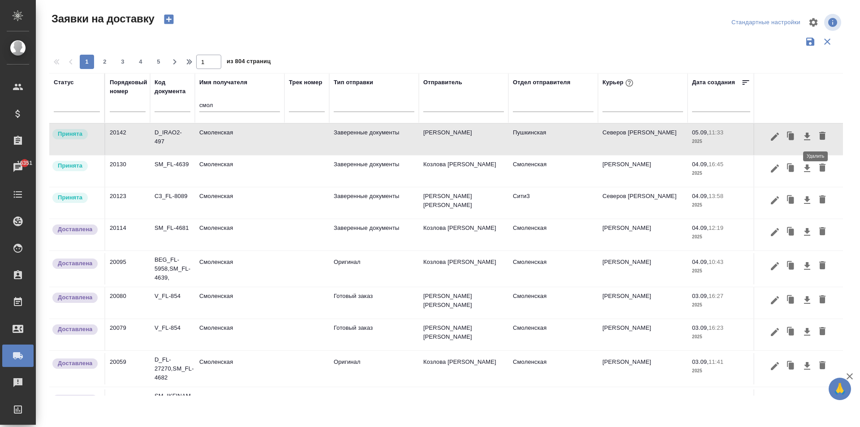
click at [819, 134] on icon "button" at bounding box center [822, 136] width 6 height 8
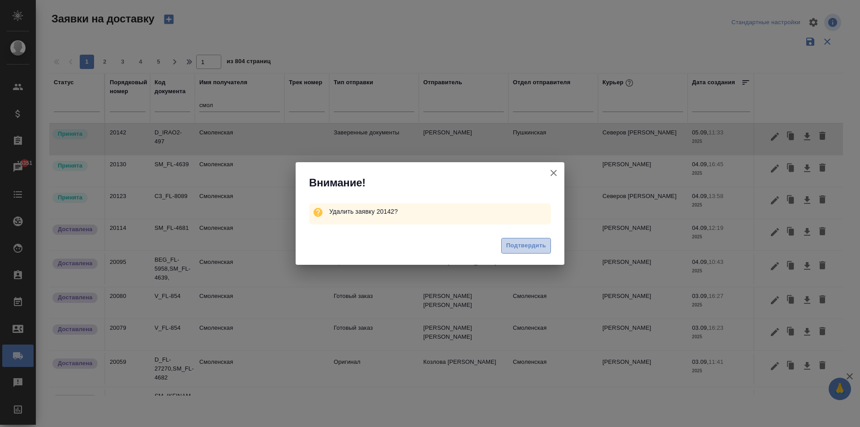
click at [526, 247] on span "Подтвердить" at bounding box center [526, 246] width 40 height 10
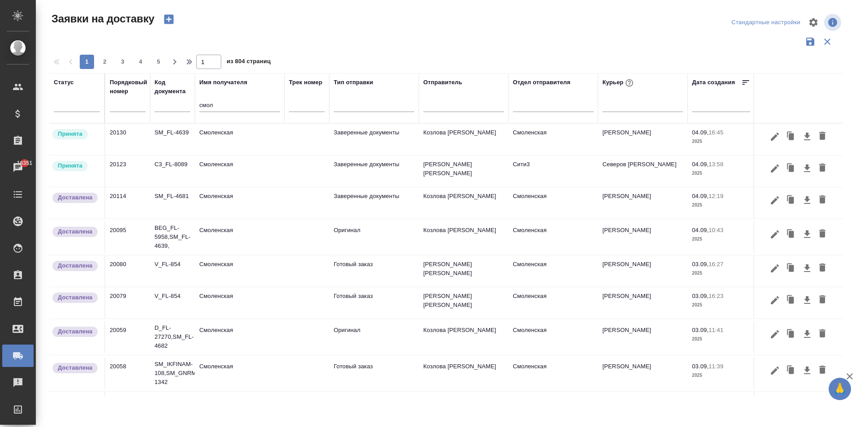
drag, startPoint x: 226, startPoint y: 101, endPoint x: 171, endPoint y: 96, distance: 54.8
click at [171, 96] on tr "Статус Порядковый номер Код документа Имя получателя смол Трек номер Тип отправ…" at bounding box center [514, 98] width 930 height 50
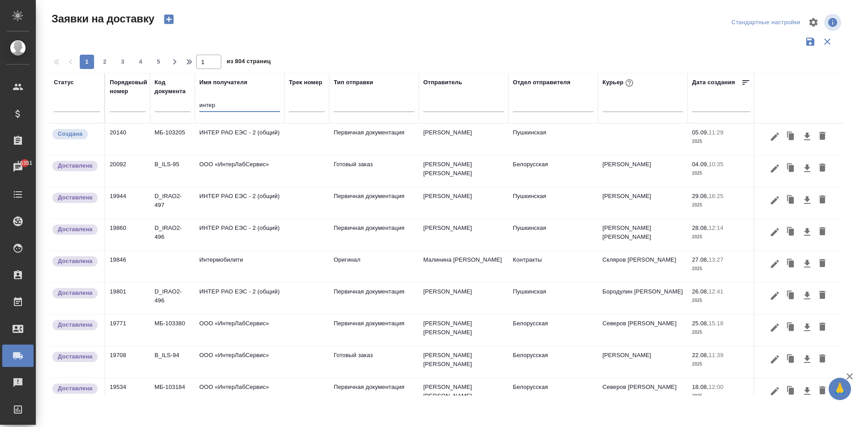
type input "интер"
click at [285, 143] on td at bounding box center [306, 139] width 45 height 31
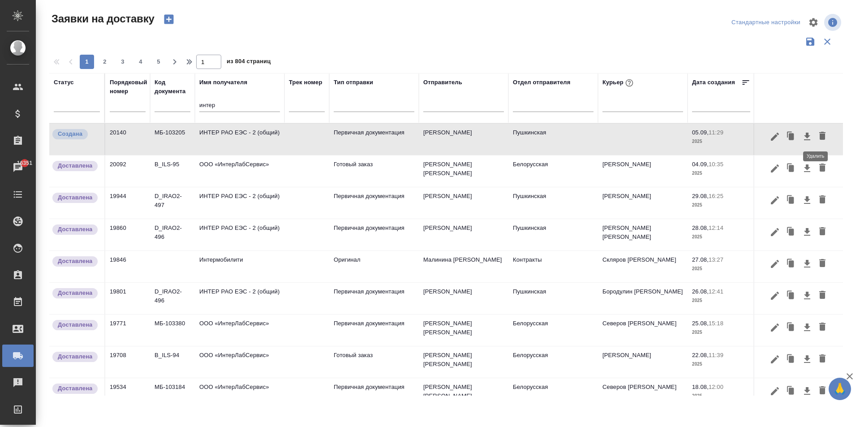
click at [819, 137] on icon "button" at bounding box center [822, 136] width 6 height 8
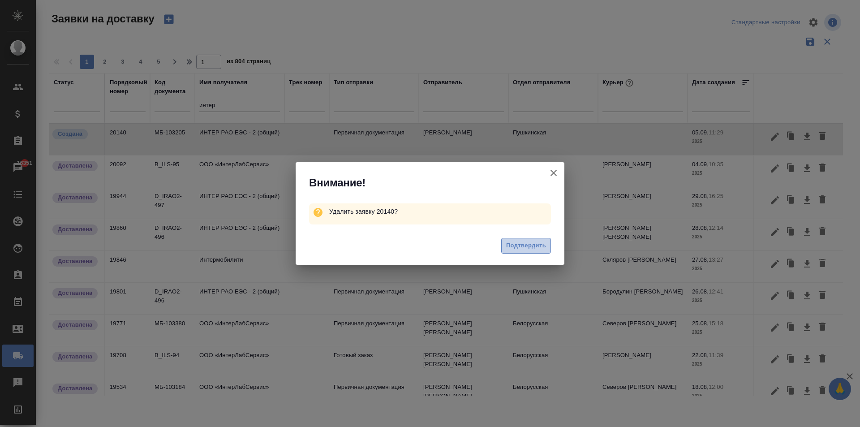
click at [523, 244] on span "Подтвердить" at bounding box center [526, 246] width 40 height 10
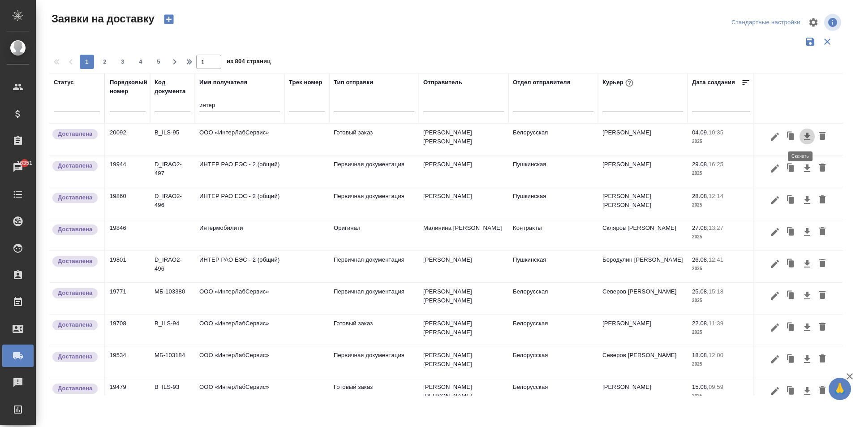
click at [804, 136] on icon "button" at bounding box center [807, 137] width 6 height 8
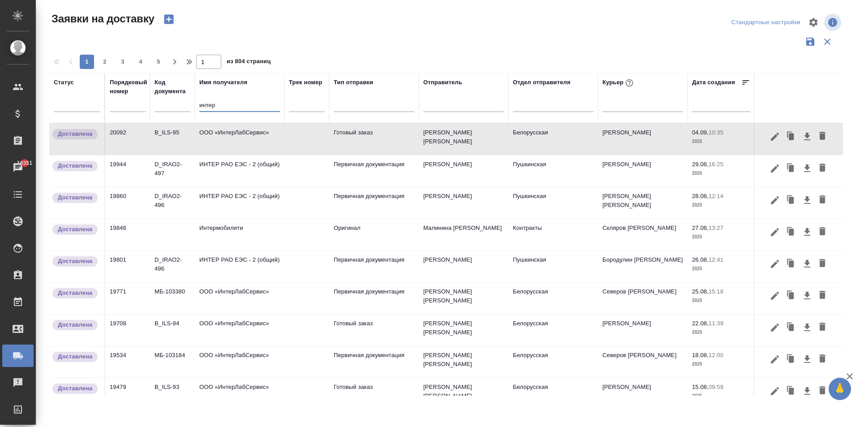
drag, startPoint x: 223, startPoint y: 103, endPoint x: 177, endPoint y: 102, distance: 45.7
click at [177, 102] on tr "Статус Порядковый номер Код документа Имя получателя интер Трек номер Тип отпра…" at bounding box center [514, 98] width 930 height 50
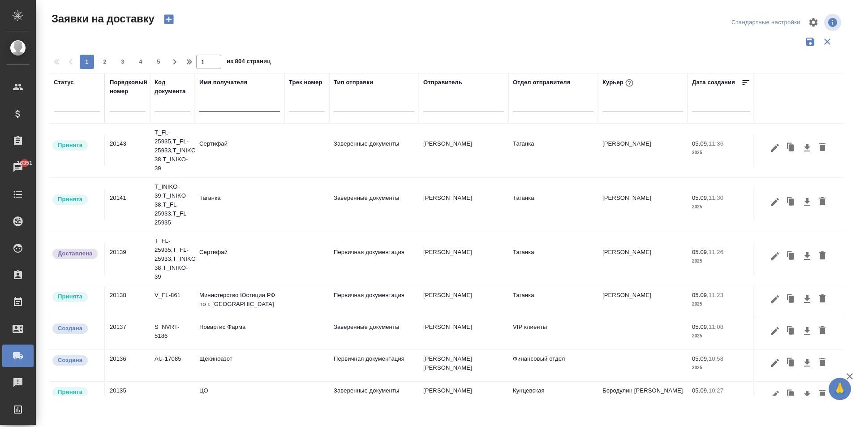
click at [217, 333] on td "Новартис Фарма" at bounding box center [240, 333] width 90 height 31
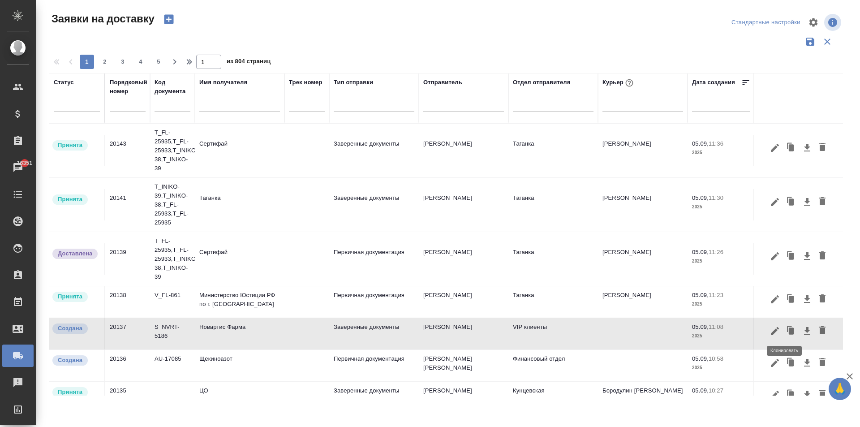
click at [789, 330] on icon "button" at bounding box center [791, 330] width 5 height 7
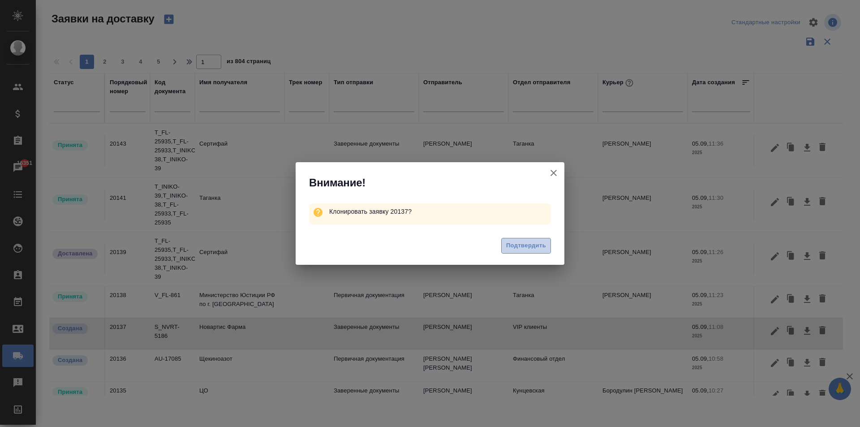
click at [539, 244] on span "Подтвердить" at bounding box center [526, 246] width 40 height 10
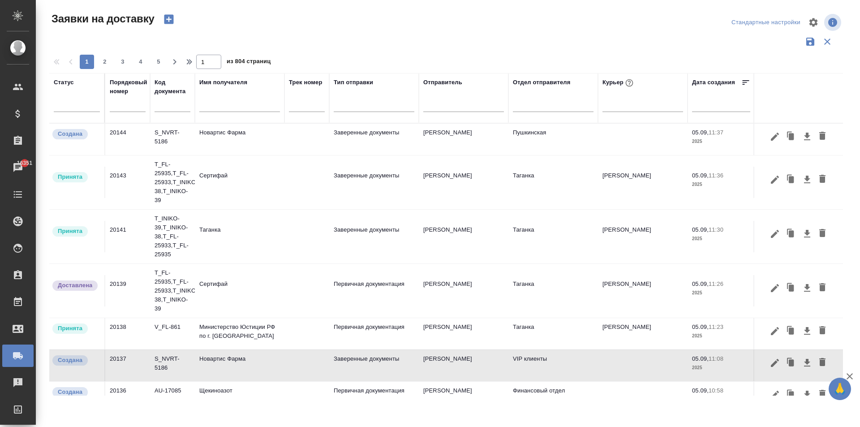
click at [243, 139] on td "Новартис Фарма" at bounding box center [240, 139] width 90 height 31
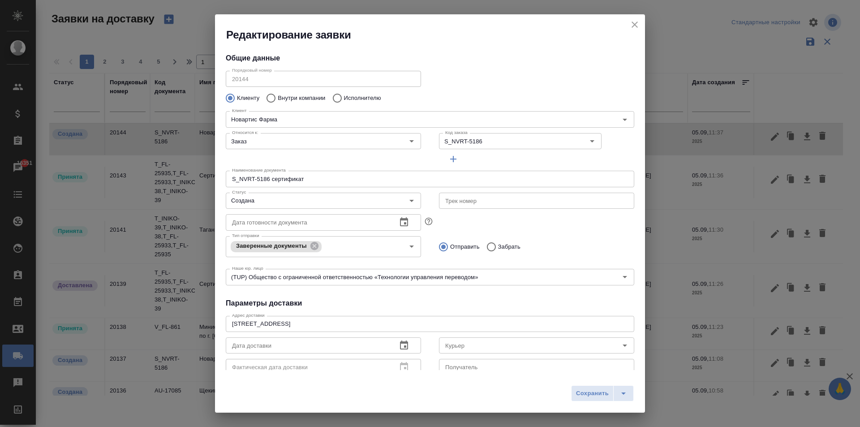
type input "Черных Юлия"
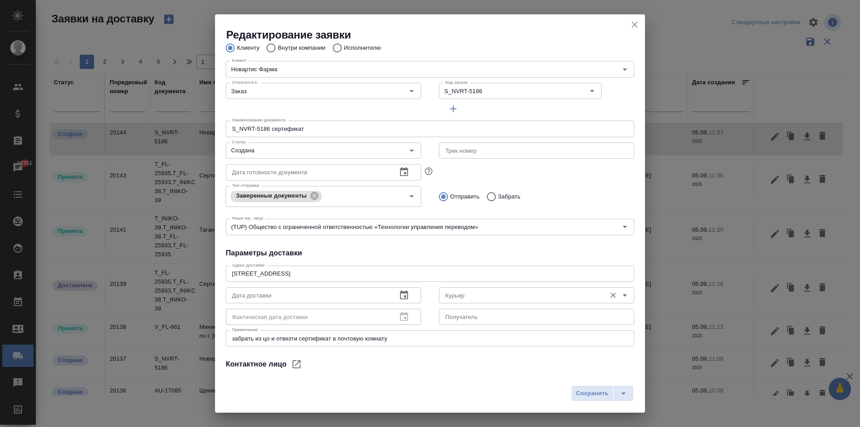
scroll to position [90, 0]
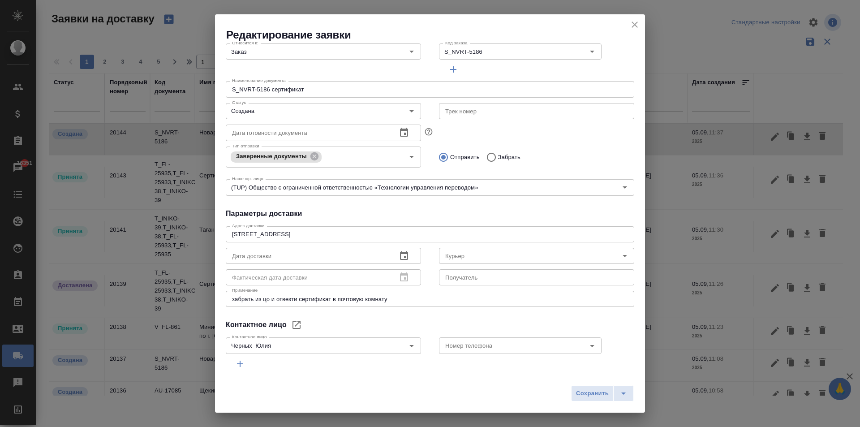
click at [635, 26] on icon "close" at bounding box center [634, 24] width 11 height 11
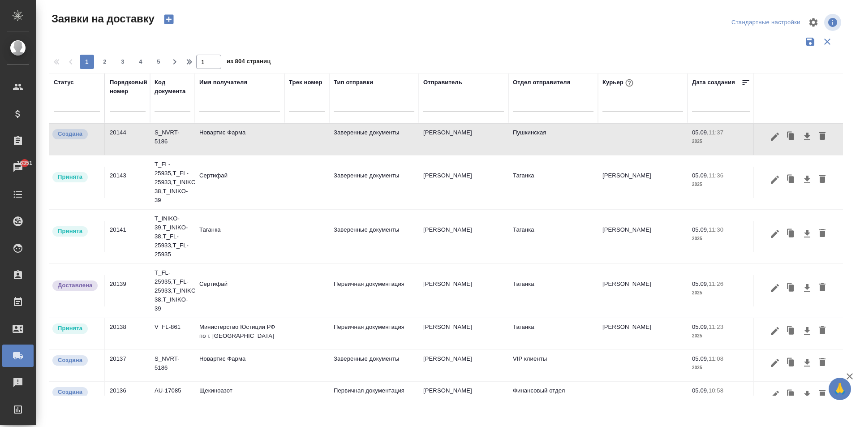
drag, startPoint x: 246, startPoint y: 140, endPoint x: 567, endPoint y: 142, distance: 320.3
click at [567, 142] on td "Пушкинская" at bounding box center [553, 139] width 90 height 31
click at [818, 128] on div at bounding box center [799, 136] width 80 height 17
click at [819, 134] on icon "button" at bounding box center [822, 136] width 6 height 8
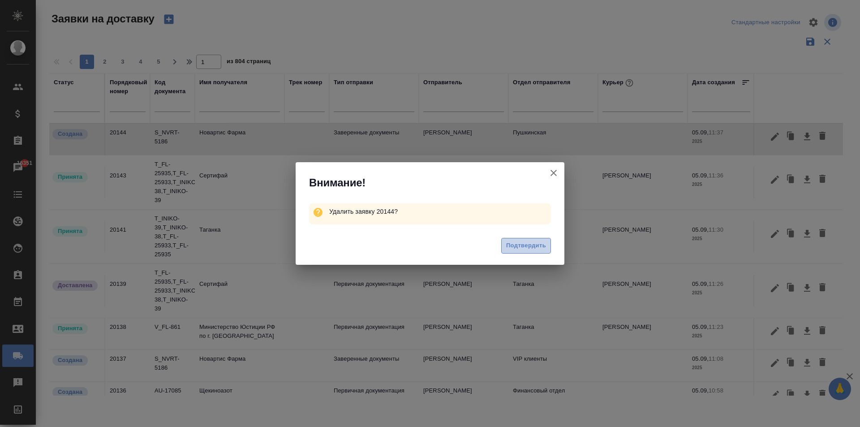
click at [517, 245] on span "Подтвердить" at bounding box center [526, 246] width 40 height 10
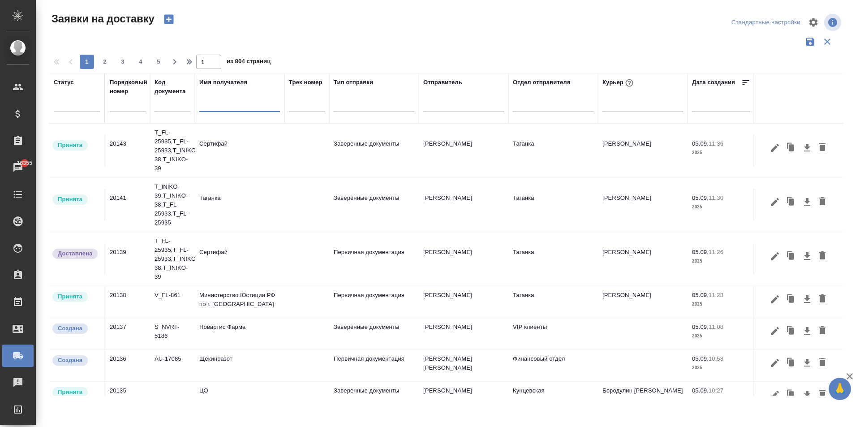
click at [220, 109] on input "text" at bounding box center [239, 105] width 81 height 11
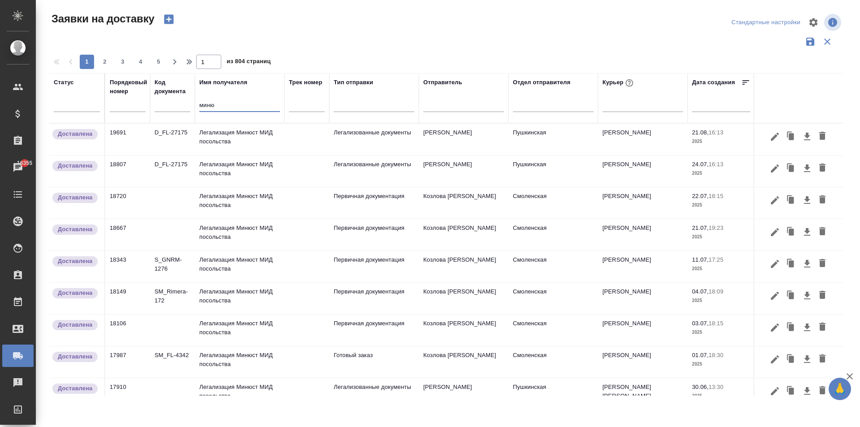
type input "миню"
click at [245, 169] on td "Легализация Минюст МИД посольства" at bounding box center [240, 170] width 90 height 31
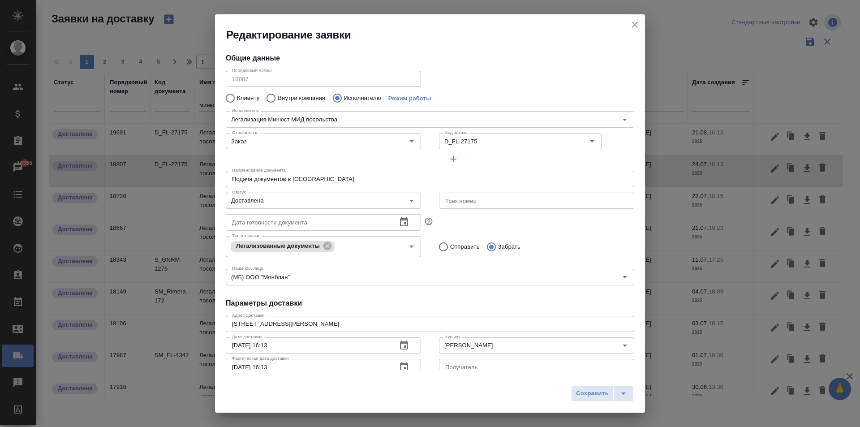
type input "Легализация Минюст МИД посольства"
click at [634, 24] on icon "close" at bounding box center [635, 25] width 6 height 6
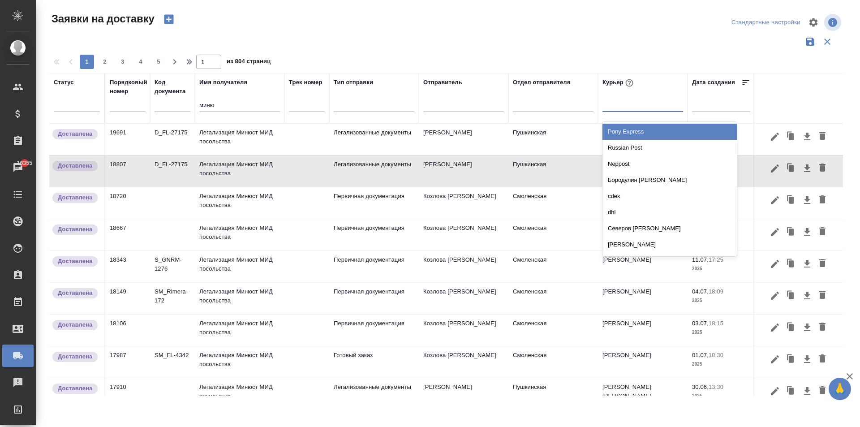
click at [620, 106] on div at bounding box center [643, 102] width 81 height 13
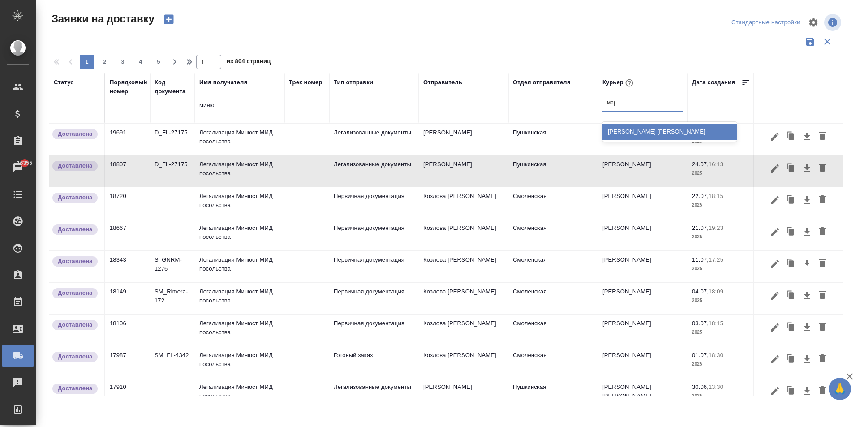
type input "мари"
click at [647, 130] on div "[PERSON_NAME] [PERSON_NAME]" at bounding box center [670, 132] width 134 height 16
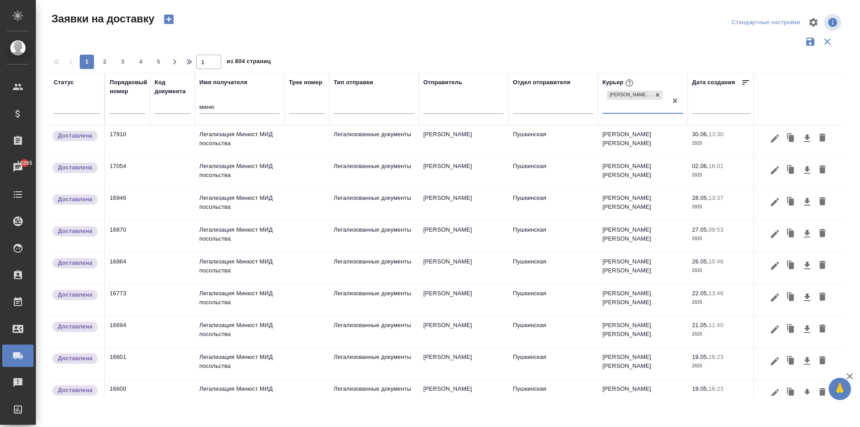
click at [243, 146] on td "Легализация Минюст МИД посольства" at bounding box center [240, 140] width 90 height 31
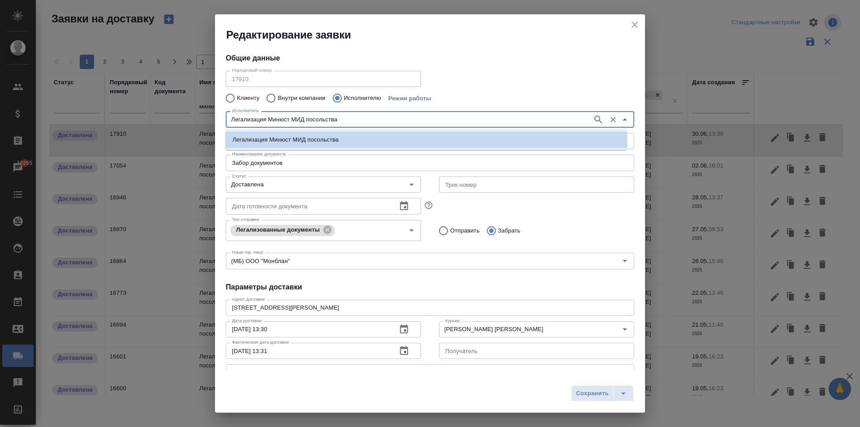
drag, startPoint x: 346, startPoint y: 121, endPoint x: 189, endPoint y: 119, distance: 156.8
click at [189, 119] on div "Редактирование заявки Общие данные Порядковый номер 17910 Порядковый номер Клие…" at bounding box center [430, 213] width 860 height 427
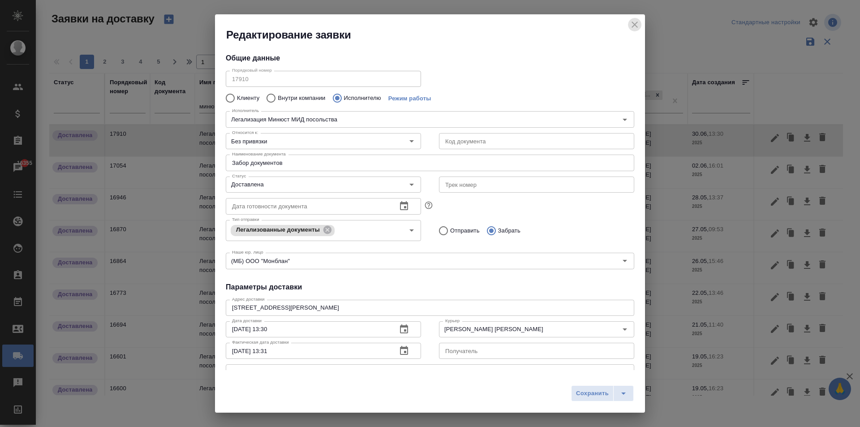
click at [637, 22] on icon "close" at bounding box center [634, 24] width 11 height 11
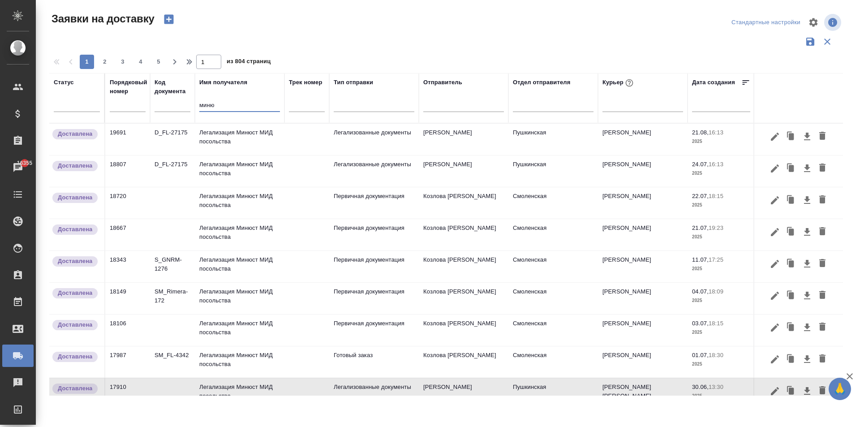
drag, startPoint x: 220, startPoint y: 106, endPoint x: 157, endPoint y: 103, distance: 62.8
click at [157, 103] on tr "Статус Порядковый номер Код документа Имя получателя миню Трек номер Тип отправ…" at bounding box center [514, 98] width 930 height 50
click at [220, 174] on td "Легализация Минюст МИД посольства" at bounding box center [240, 170] width 90 height 31
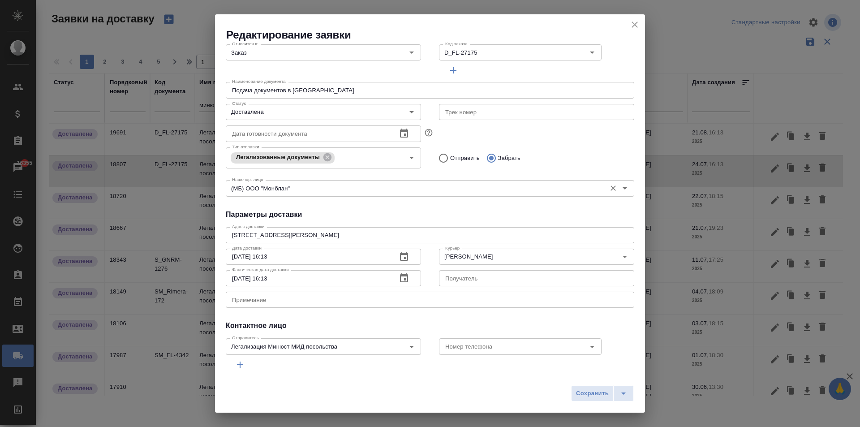
scroll to position [90, 0]
click at [638, 22] on icon "close" at bounding box center [634, 24] width 11 height 11
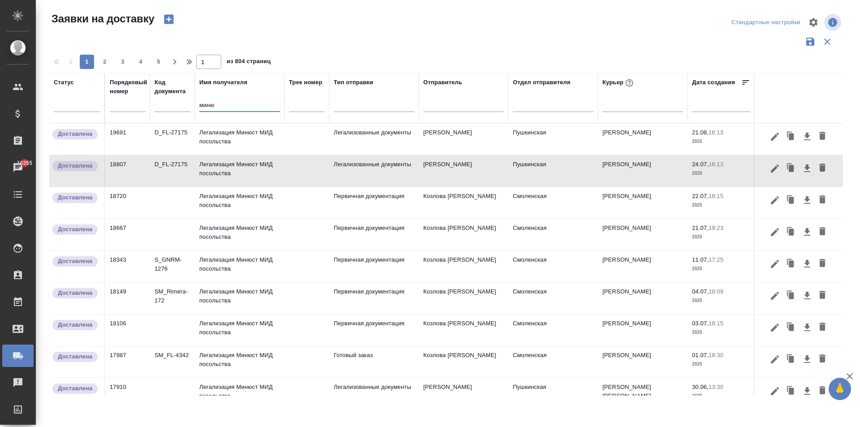
click at [228, 103] on input "миню" at bounding box center [239, 105] width 81 height 11
click at [223, 136] on td "Легализация Минюст МИД посольства" at bounding box center [240, 139] width 90 height 31
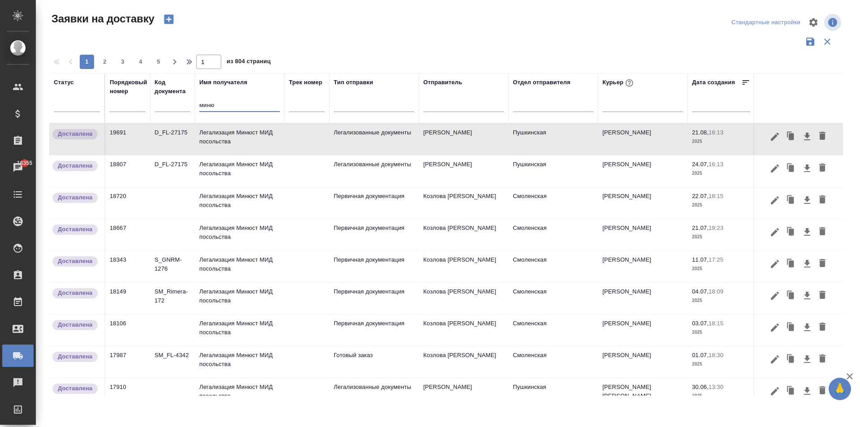
drag, startPoint x: 217, startPoint y: 105, endPoint x: 189, endPoint y: 105, distance: 27.3
click at [189, 105] on tr "Статус Порядковый номер Код документа Имя получателя миню Трек номер Тип отправ…" at bounding box center [514, 98] width 930 height 50
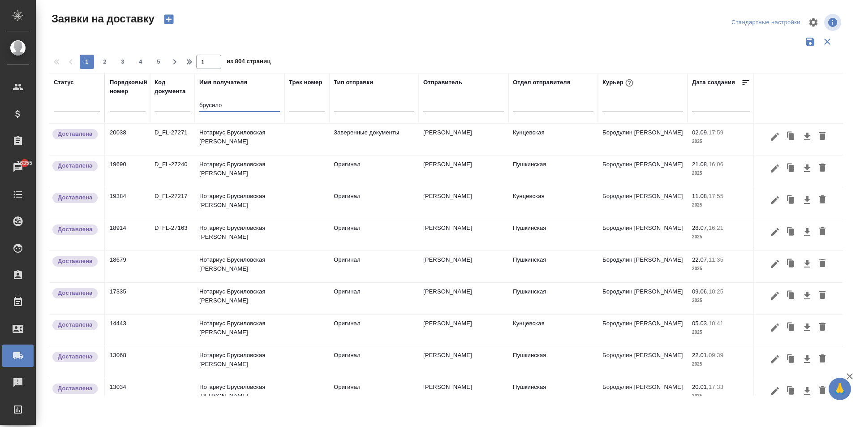
drag, startPoint x: 228, startPoint y: 108, endPoint x: 141, endPoint y: 100, distance: 87.6
click at [141, 100] on tr "Статус Порядковый номер Код документа Имя получателя брусило Трек номер Тип отп…" at bounding box center [514, 98] width 930 height 50
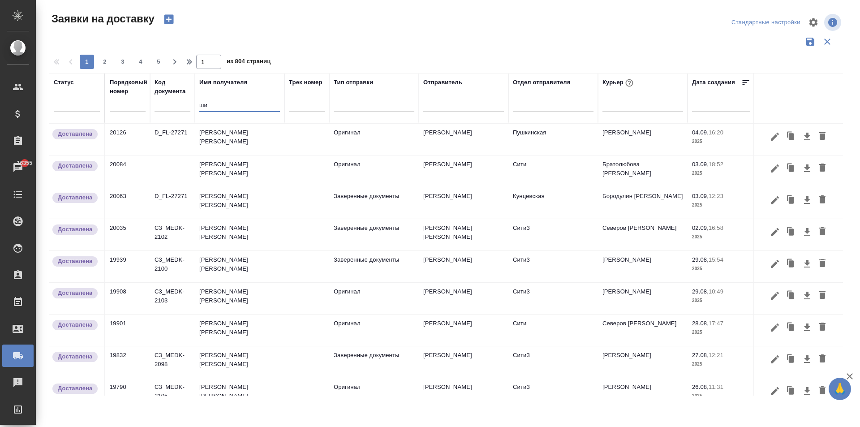
type input "ш"
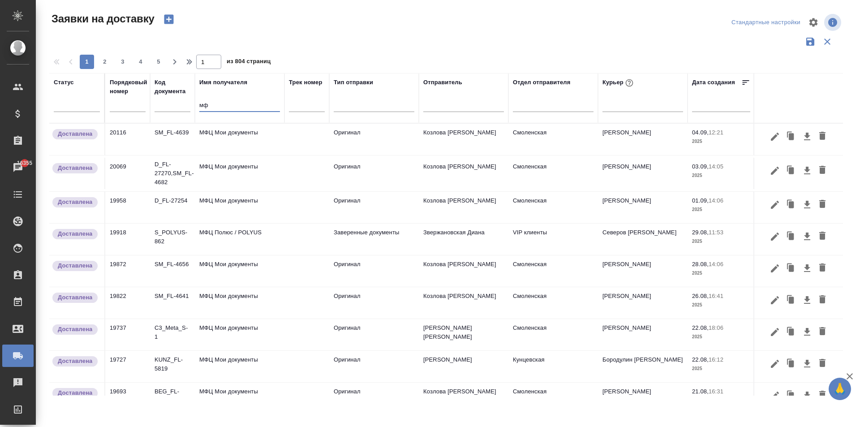
type input "м"
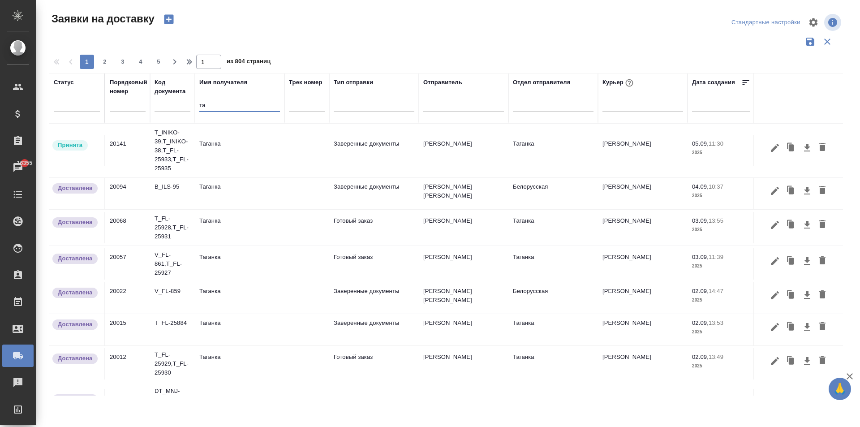
type input "т"
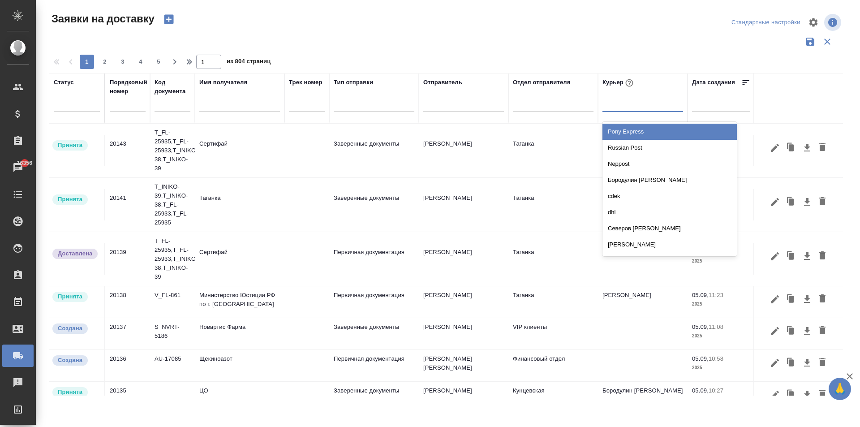
click at [625, 105] on div at bounding box center [643, 102] width 81 height 13
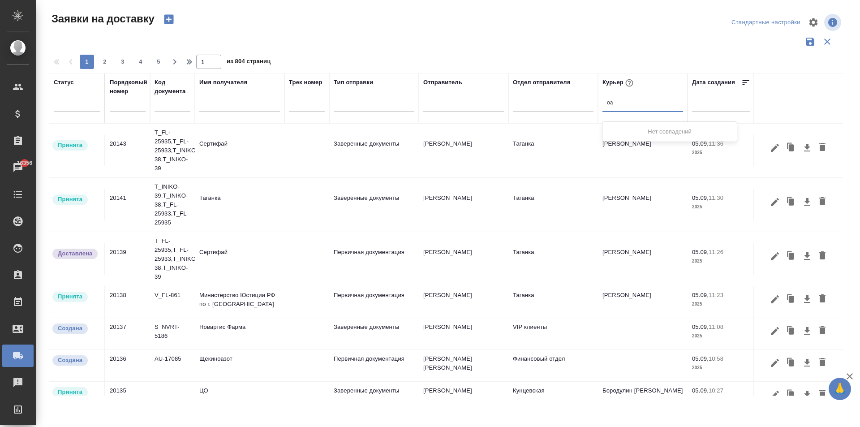
type input "о"
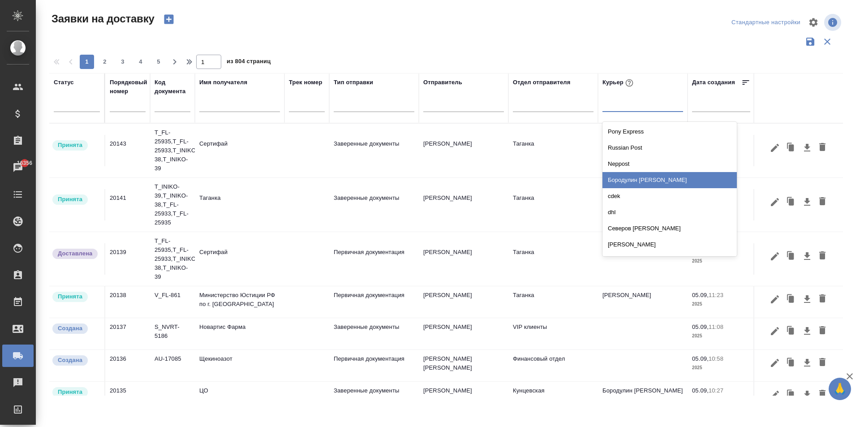
type input "d"
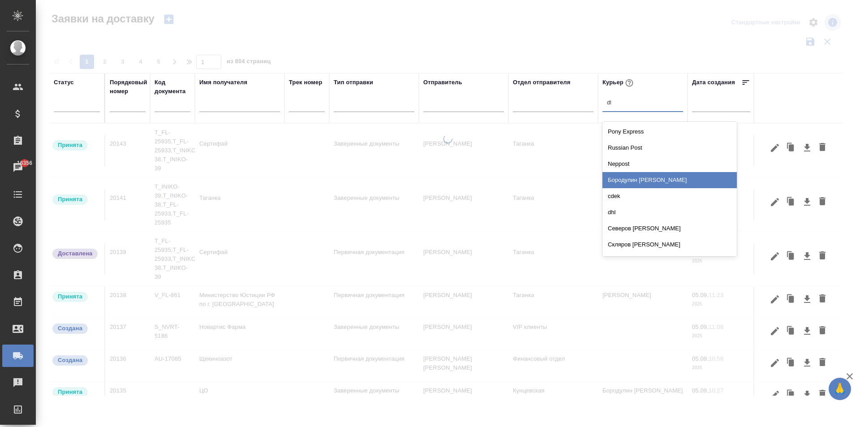
type input "d"
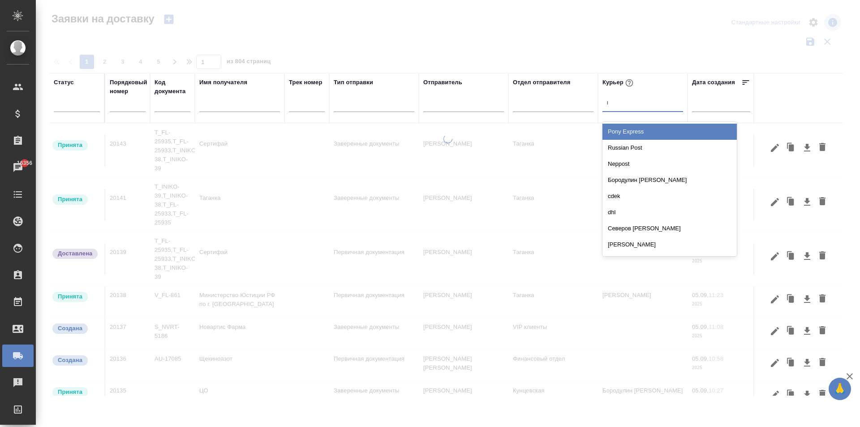
type input "в"
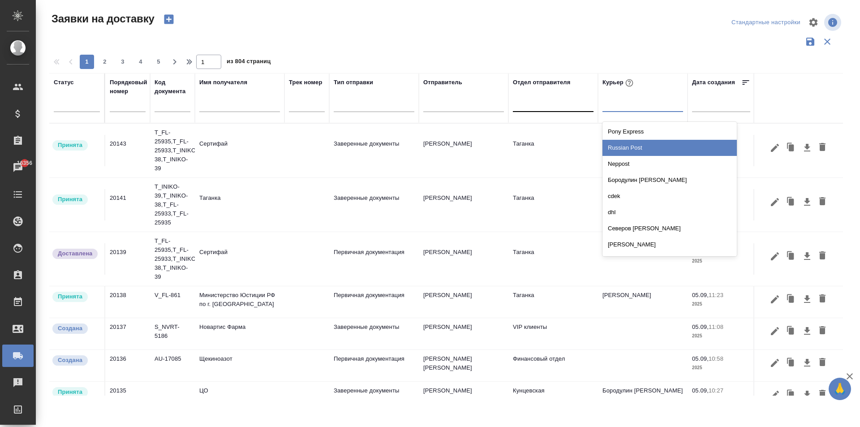
click at [536, 110] on div at bounding box center [553, 103] width 81 height 17
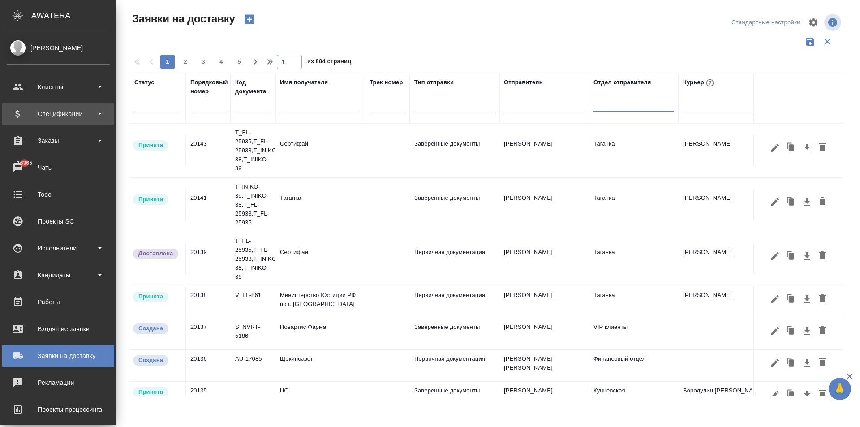
click at [65, 114] on div "Спецификации" at bounding box center [58, 113] width 103 height 13
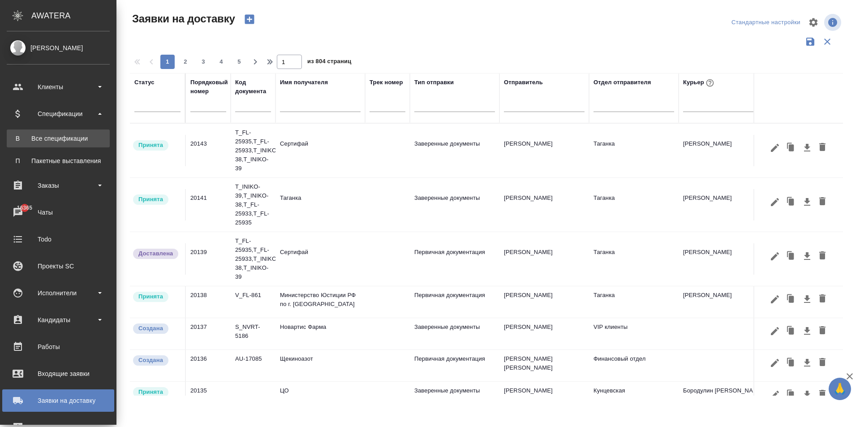
click at [87, 142] on div "Все спецификации" at bounding box center [58, 138] width 94 height 9
